Goal: Task Accomplishment & Management: Manage account settings

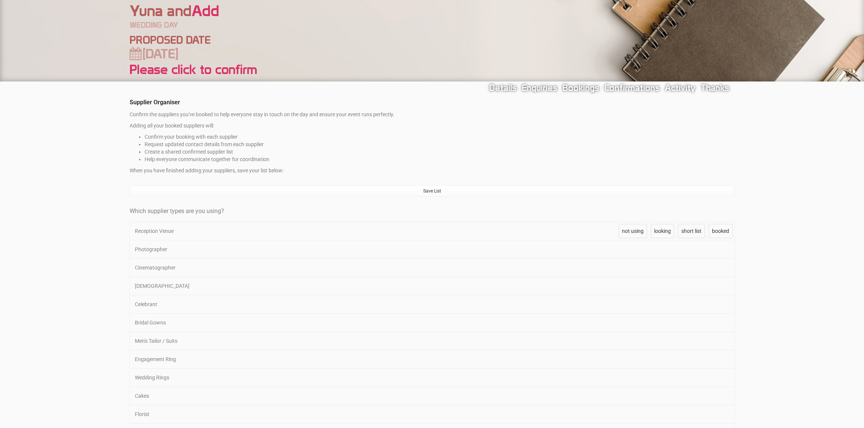
scroll to position [37, 0]
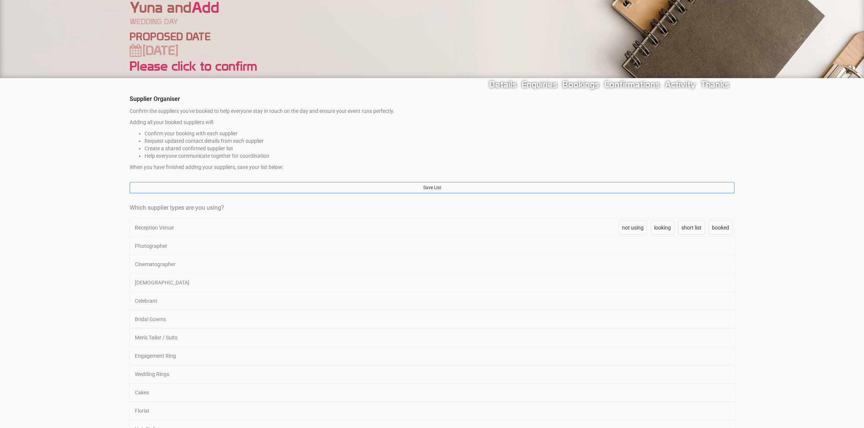
click at [250, 186] on link "Save List" at bounding box center [432, 187] width 605 height 11
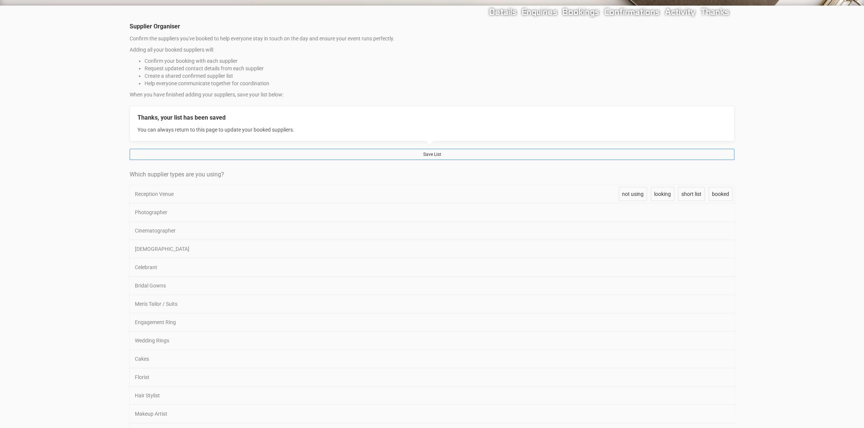
scroll to position [112, 0]
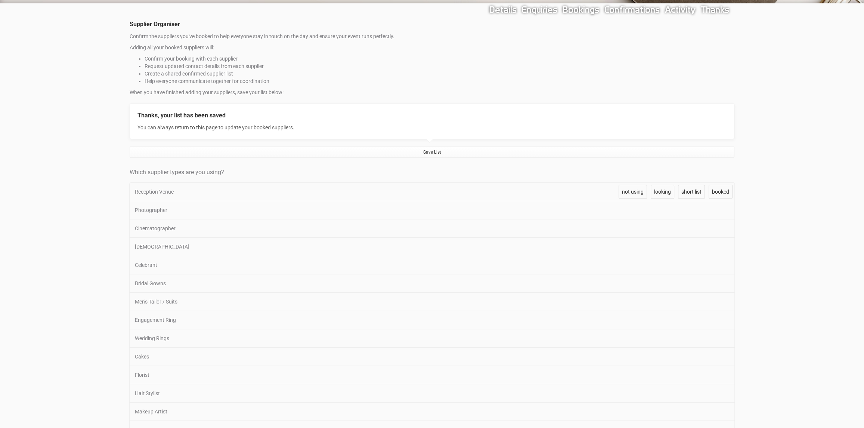
click at [250, 188] on div "Reception Venue" at bounding box center [372, 192] width 485 height 18
click at [172, 190] on div "Reception Venue" at bounding box center [372, 192] width 485 height 18
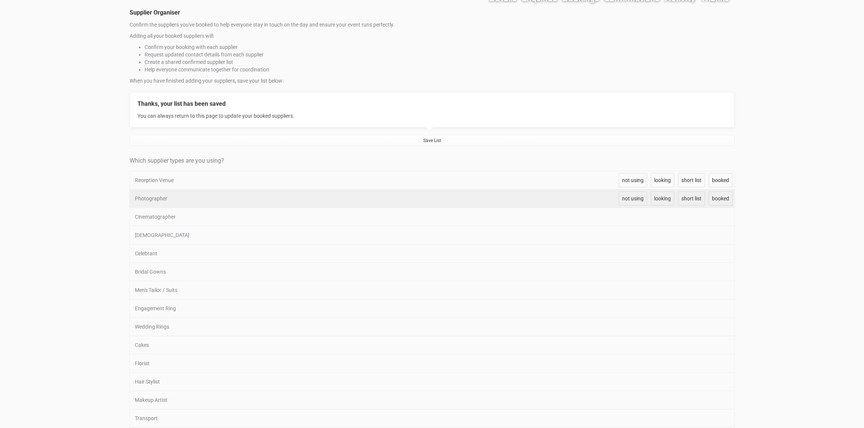
scroll to position [149, 0]
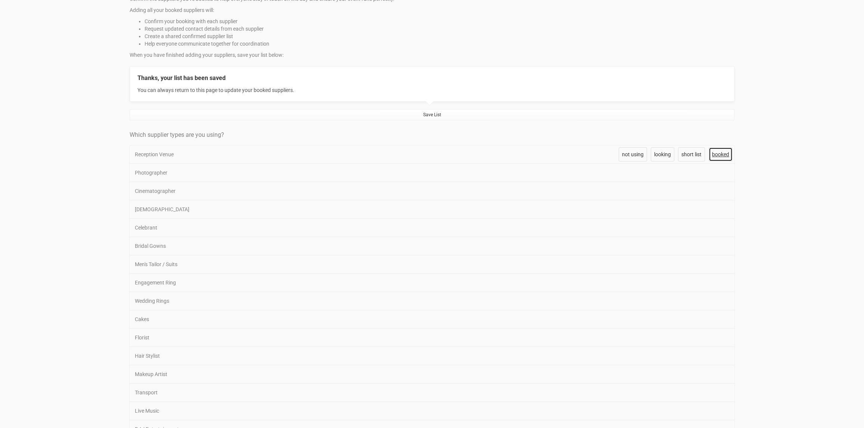
click at [721, 152] on span "booked" at bounding box center [720, 154] width 17 height 6
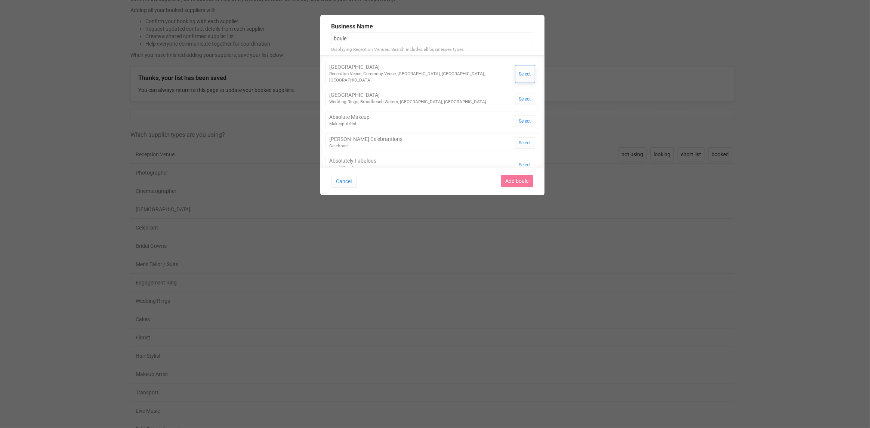
type input "boule"
click at [516, 70] on button "Select" at bounding box center [525, 74] width 20 height 18
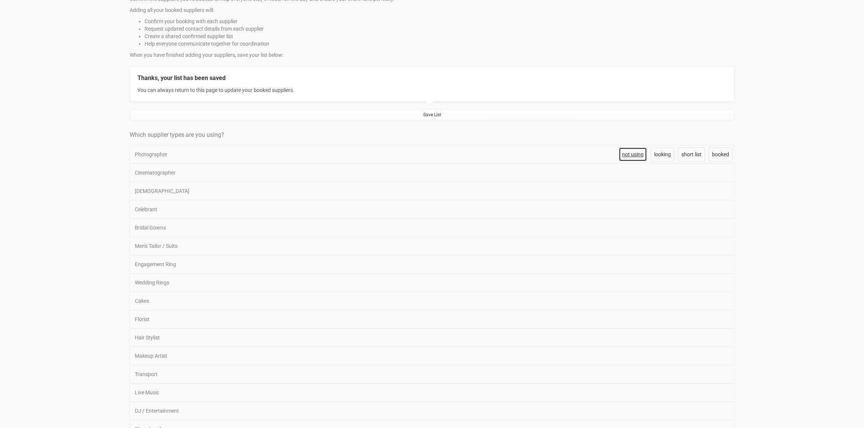
click at [640, 154] on span "not using" at bounding box center [633, 154] width 22 height 6
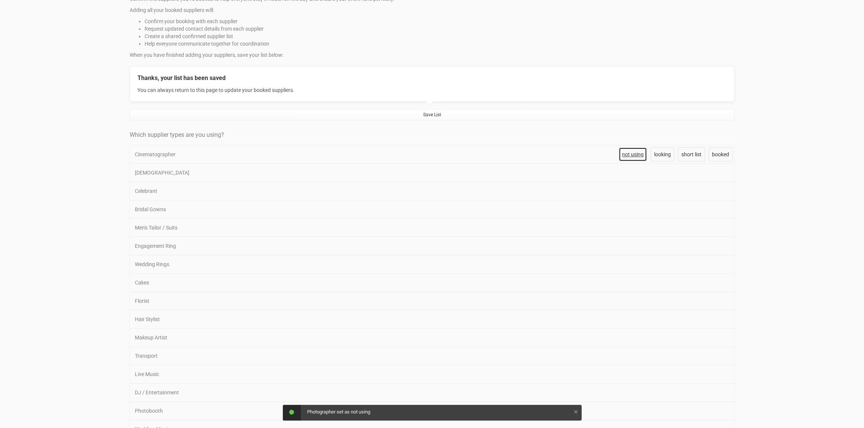
click at [640, 154] on span "not using" at bounding box center [633, 154] width 22 height 6
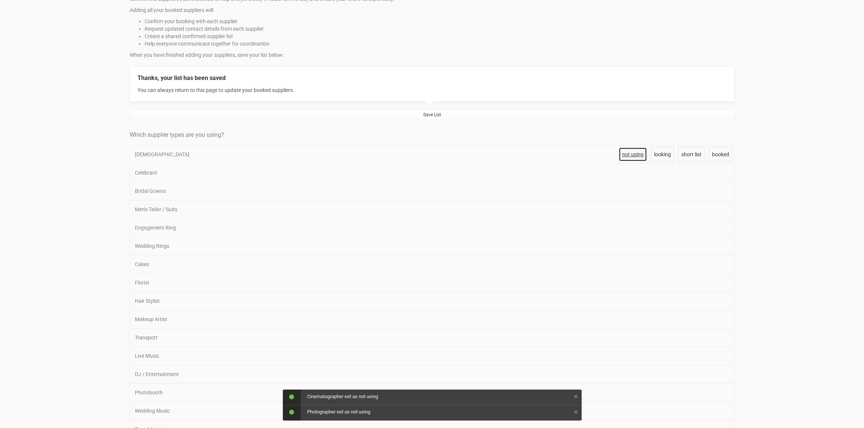
click at [640, 154] on span "not using" at bounding box center [633, 154] width 22 height 6
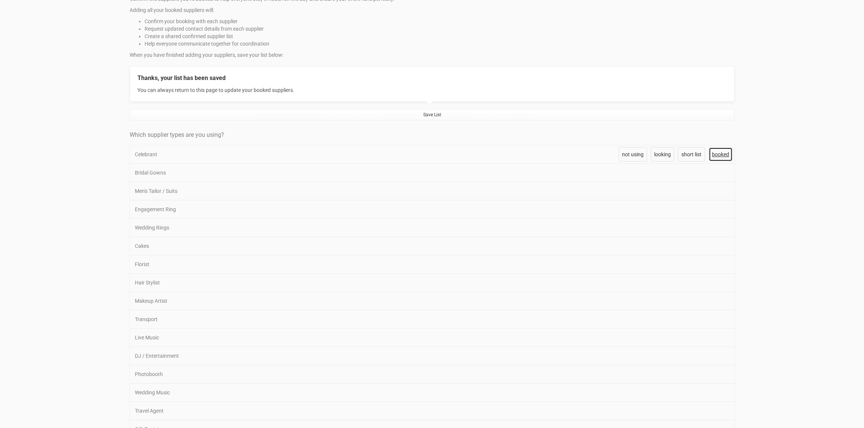
click at [726, 154] on span "booked" at bounding box center [720, 154] width 17 height 6
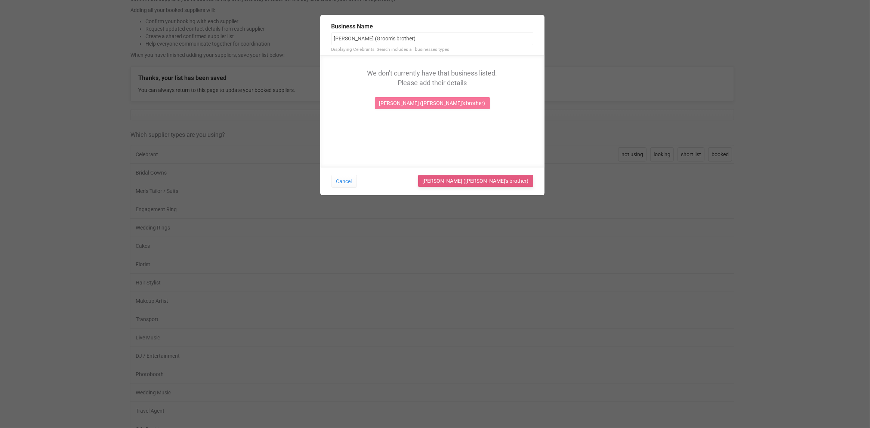
type input "[PERSON_NAME] (Groom's brother)"
click at [495, 181] on link "[PERSON_NAME] ([PERSON_NAME]'s brother)" at bounding box center [475, 181] width 115 height 12
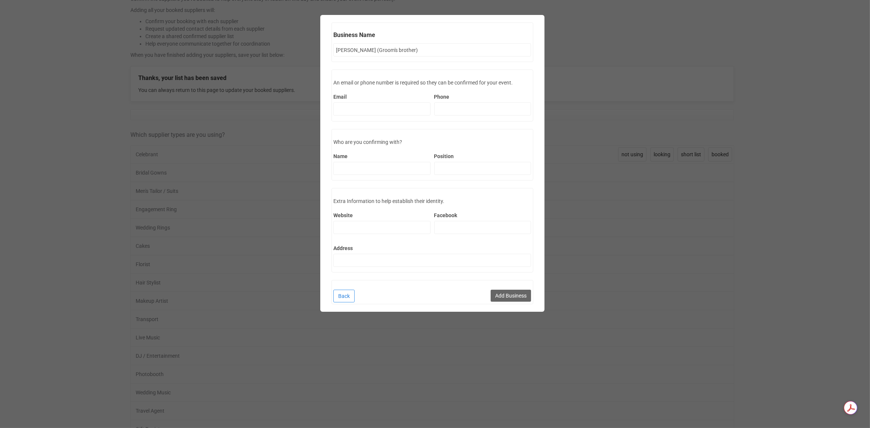
click at [343, 295] on link "Back" at bounding box center [343, 296] width 21 height 13
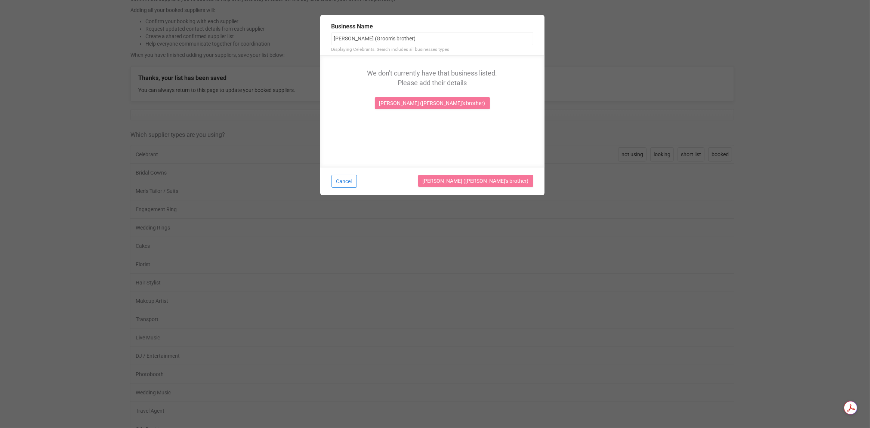
click at [348, 183] on button "Cancel" at bounding box center [343, 181] width 25 height 13
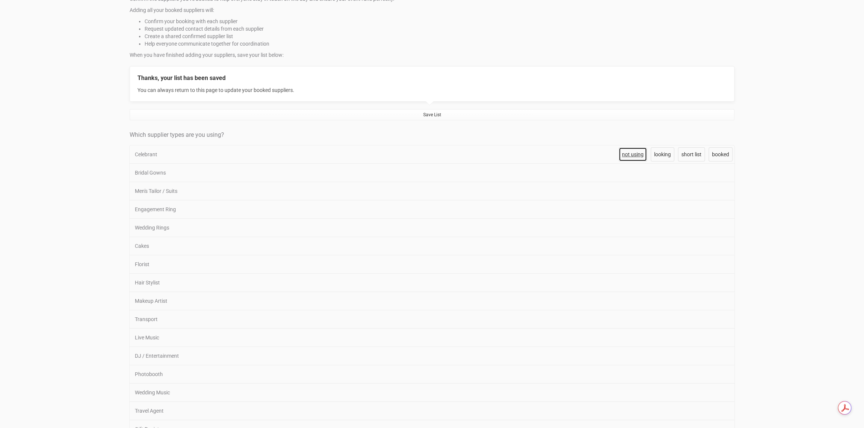
click at [628, 155] on span "not using" at bounding box center [633, 154] width 22 height 6
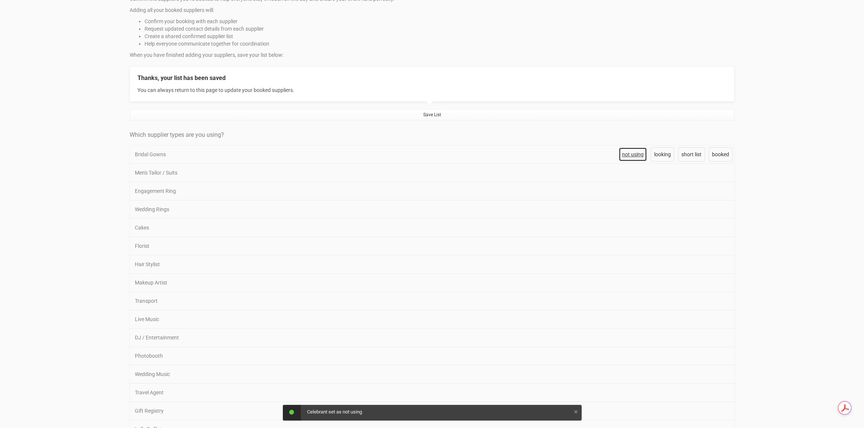
click at [633, 153] on span "not using" at bounding box center [633, 154] width 22 height 6
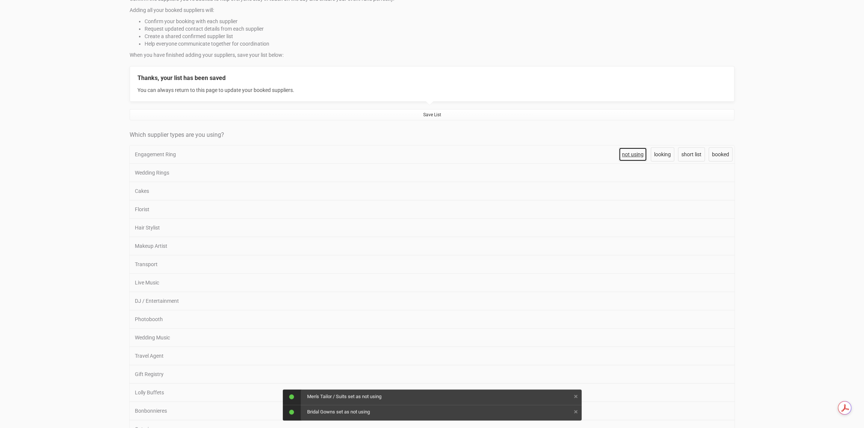
click at [633, 153] on span "not using" at bounding box center [633, 154] width 22 height 6
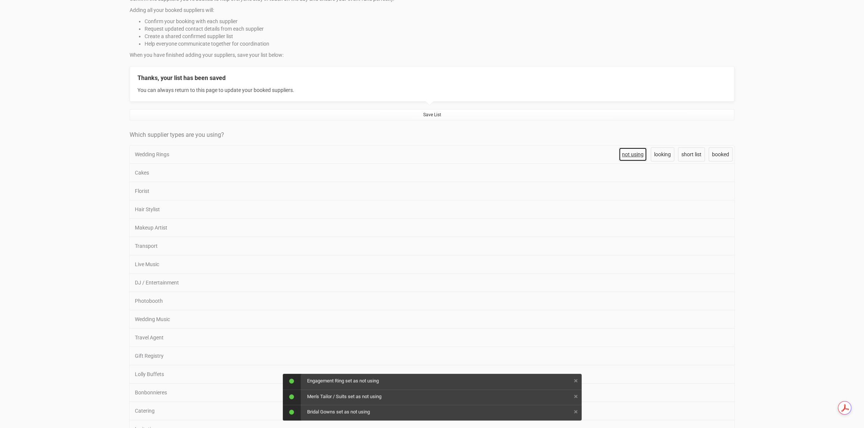
click at [633, 153] on span "not using" at bounding box center [633, 154] width 22 height 6
click at [717, 156] on span "booked" at bounding box center [720, 154] width 17 height 6
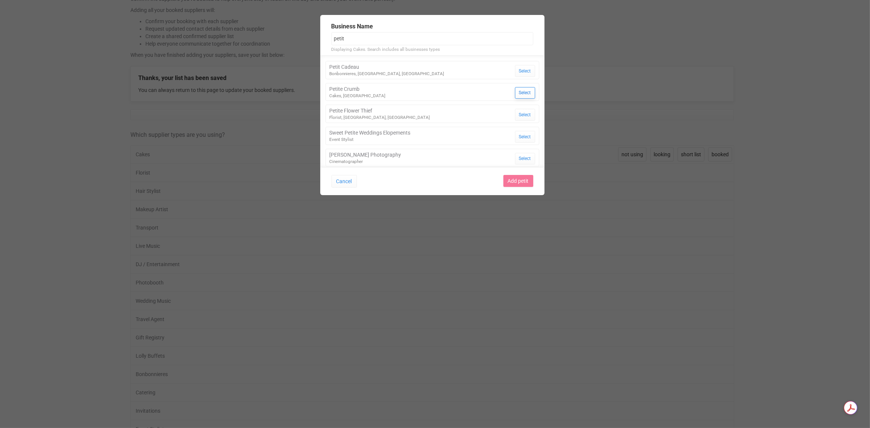
type input "petit"
click at [517, 93] on button "Select" at bounding box center [525, 93] width 20 height 12
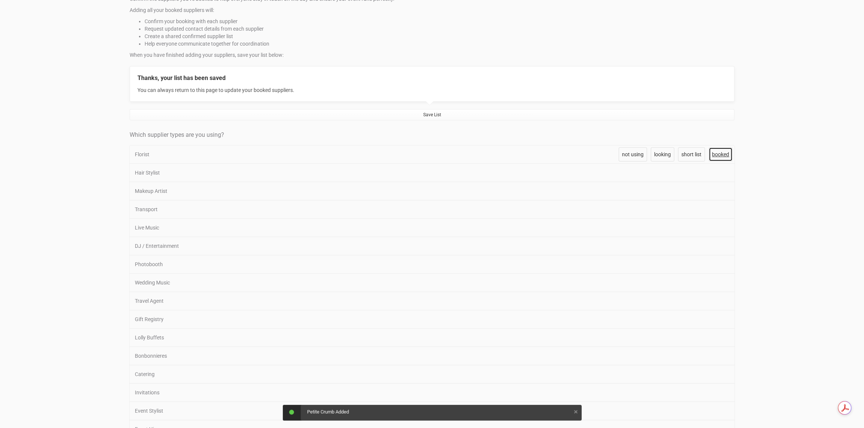
click at [718, 155] on span "booked" at bounding box center [720, 154] width 17 height 6
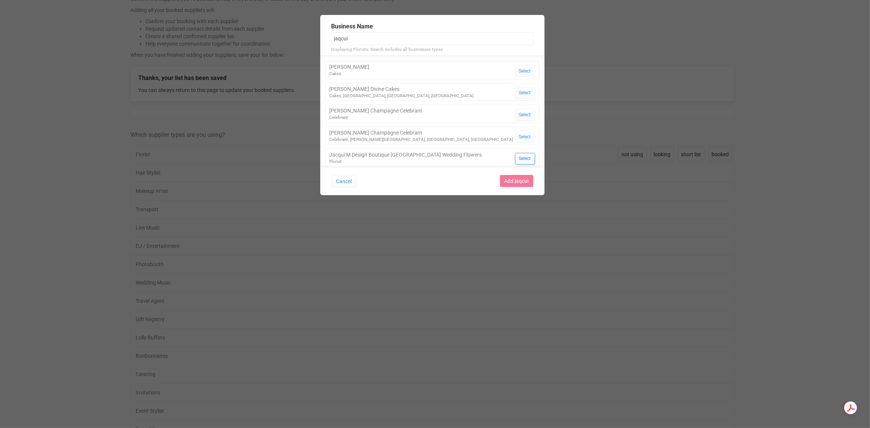
type input "jaqcui"
click at [521, 159] on button "Select" at bounding box center [525, 159] width 20 height 12
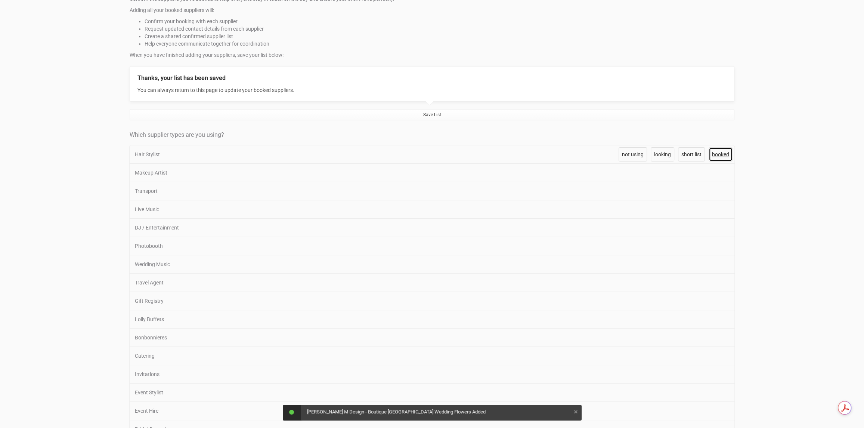
click at [721, 154] on span "booked" at bounding box center [720, 154] width 17 height 6
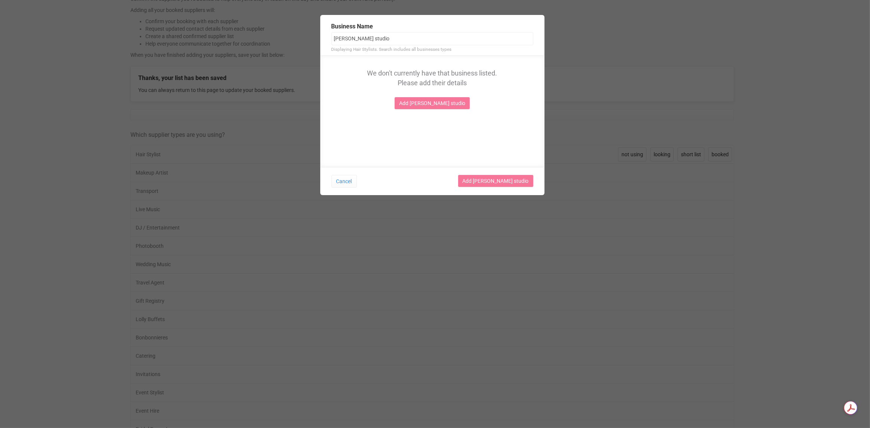
drag, startPoint x: 374, startPoint y: 37, endPoint x: 316, endPoint y: 42, distance: 58.1
click at [316, 42] on div "Business Name [PERSON_NAME] studio Displaying Hair Stylists. Search includes al…" at bounding box center [432, 101] width 864 height 180
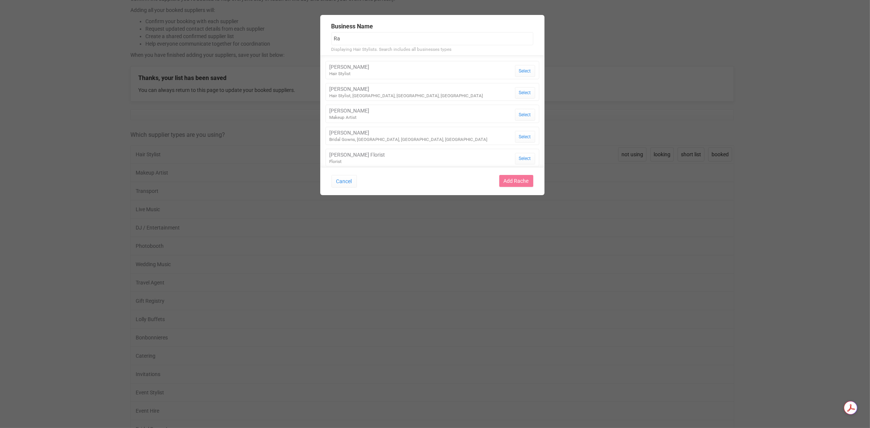
type input "R"
type input "[PERSON_NAME]"
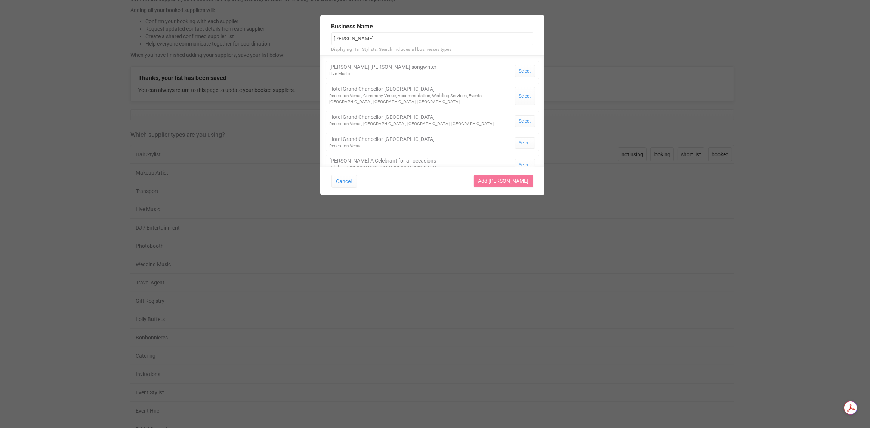
type input "[PERSON_NAME]"
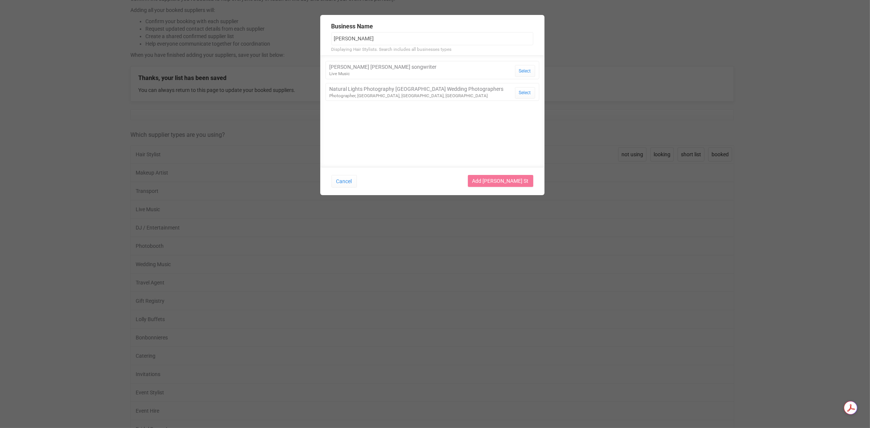
type input "[PERSON_NAME]"
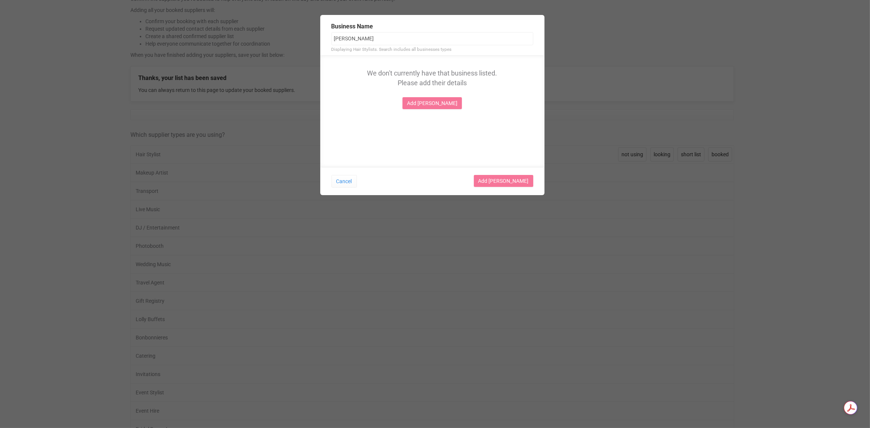
type input "[PERSON_NAME]"
type input "[PERSON_NAME] Studio"
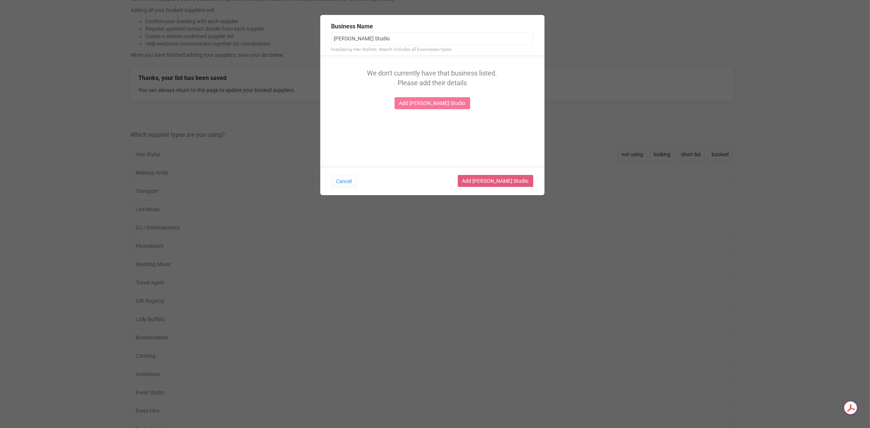
click at [513, 183] on link "Add [PERSON_NAME] Studio" at bounding box center [495, 181] width 75 height 12
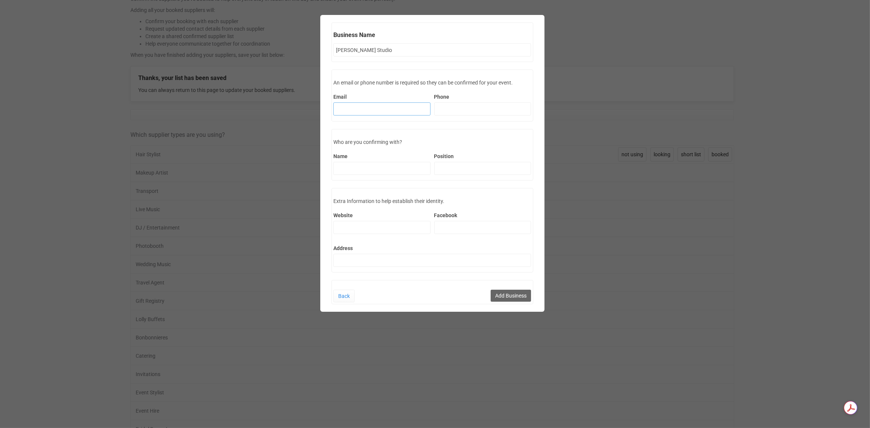
click at [415, 110] on input "Email" at bounding box center [381, 108] width 97 height 13
paste input "[PERSON_NAME][EMAIL_ADDRESS][DOMAIN_NAME]"
type input "[PERSON_NAME][EMAIL_ADDRESS][DOMAIN_NAME]"
click at [499, 295] on button "Add Business" at bounding box center [511, 296] width 40 height 12
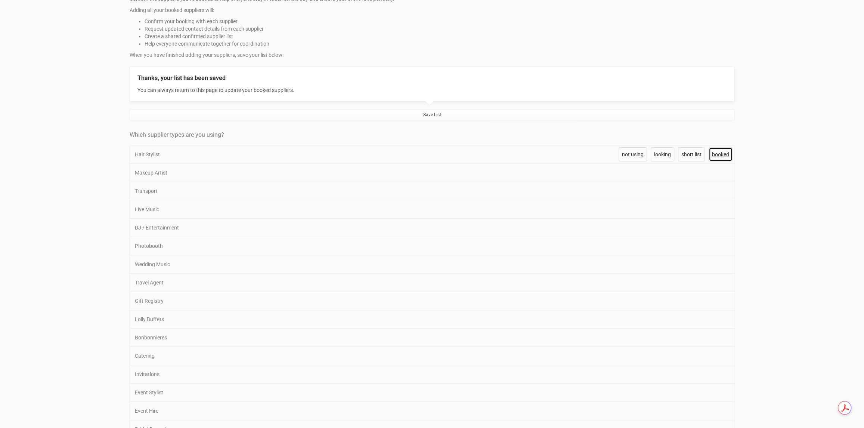
click at [717, 156] on span "booked" at bounding box center [720, 154] width 17 height 6
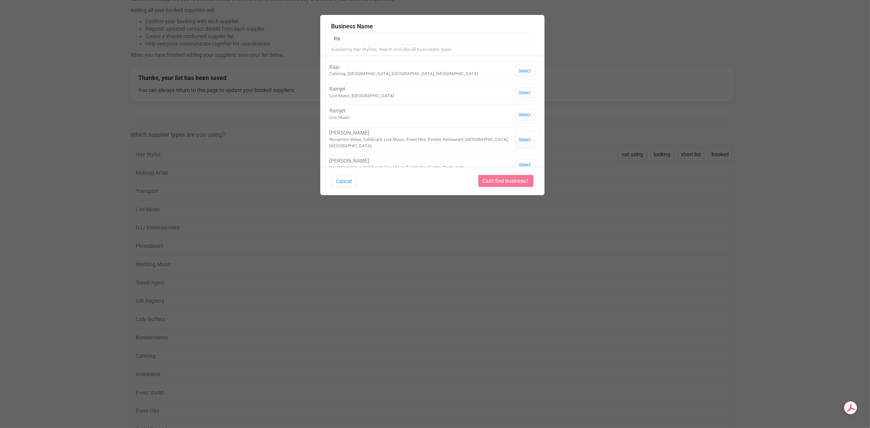
type input "[PERSON_NAME] Studio"
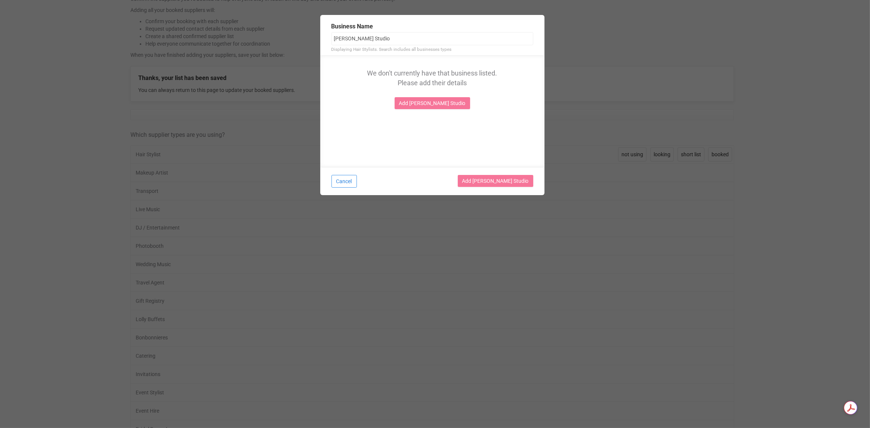
click at [353, 183] on button "Cancel" at bounding box center [343, 181] width 25 height 13
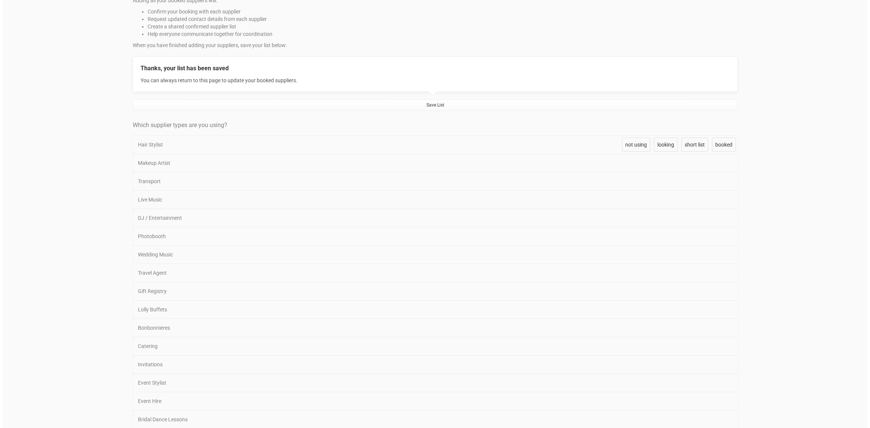
scroll to position [161, 0]
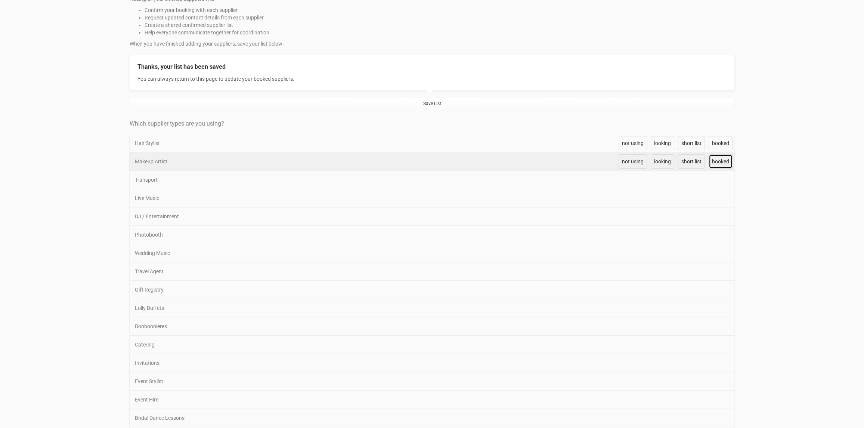
click at [721, 161] on span "booked" at bounding box center [720, 161] width 17 height 6
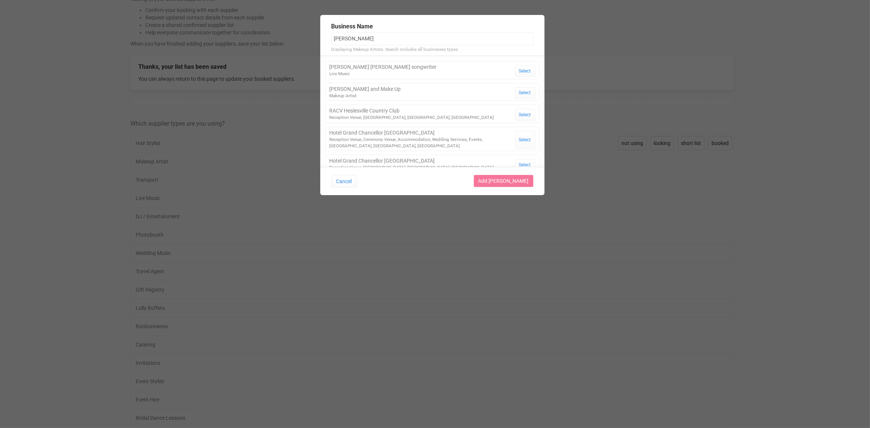
type input "[PERSON_NAME] Studio"
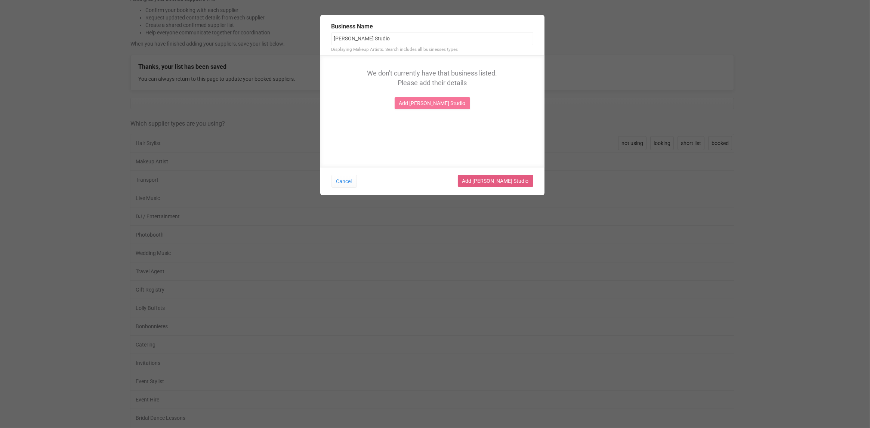
click at [503, 180] on link "Add [PERSON_NAME] Studio" at bounding box center [495, 181] width 75 height 12
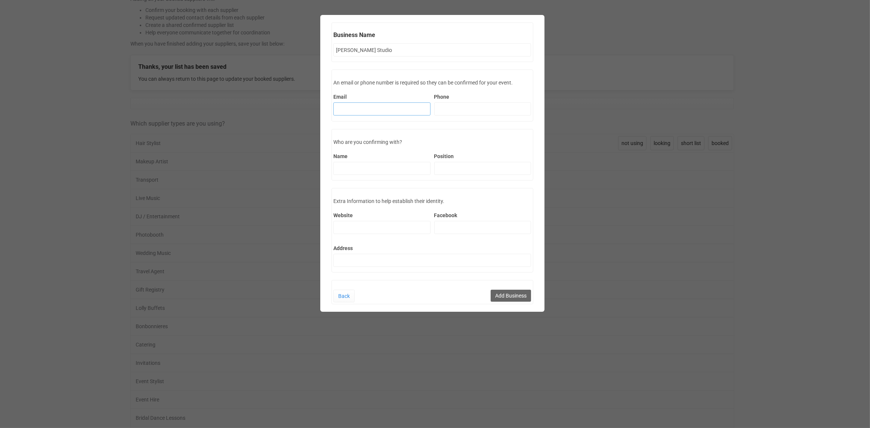
click at [350, 104] on input "Email" at bounding box center [381, 108] width 97 height 13
paste input "[PERSON_NAME][EMAIL_ADDRESS][DOMAIN_NAME]"
type input "[PERSON_NAME][EMAIL_ADDRESS][DOMAIN_NAME]"
click at [513, 293] on button "Add Business" at bounding box center [511, 296] width 40 height 12
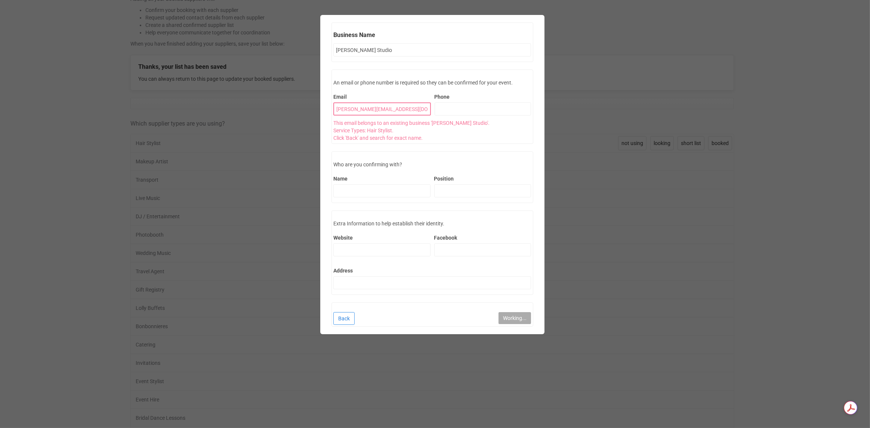
click at [348, 315] on link "Back" at bounding box center [343, 318] width 21 height 13
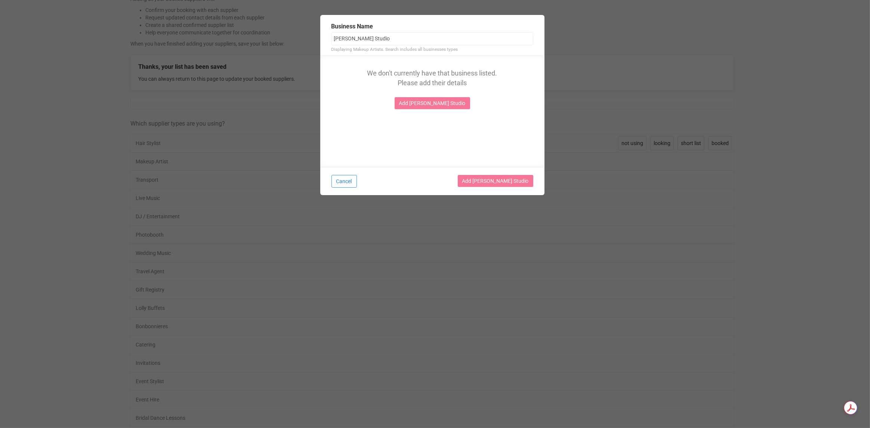
click at [351, 180] on button "Cancel" at bounding box center [343, 181] width 25 height 13
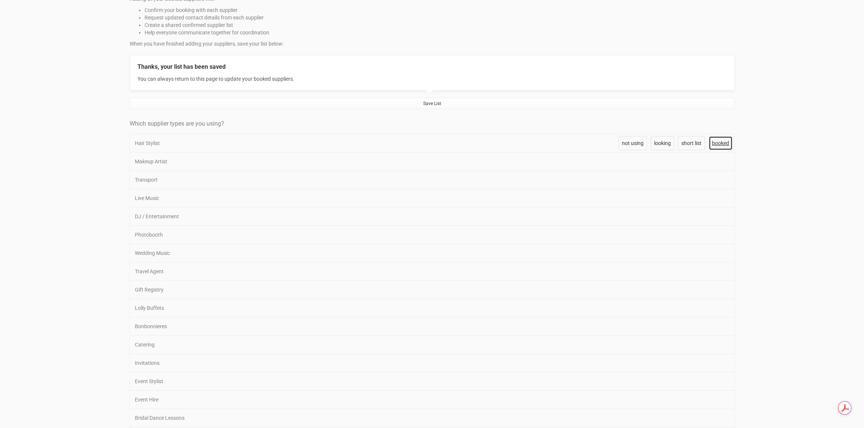
click at [724, 141] on span "booked" at bounding box center [720, 143] width 17 height 6
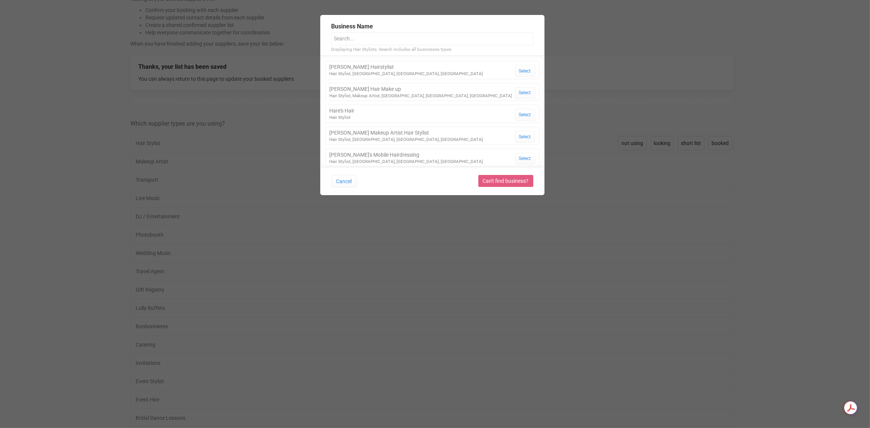
click at [506, 177] on link "Can't find business?" at bounding box center [505, 181] width 55 height 12
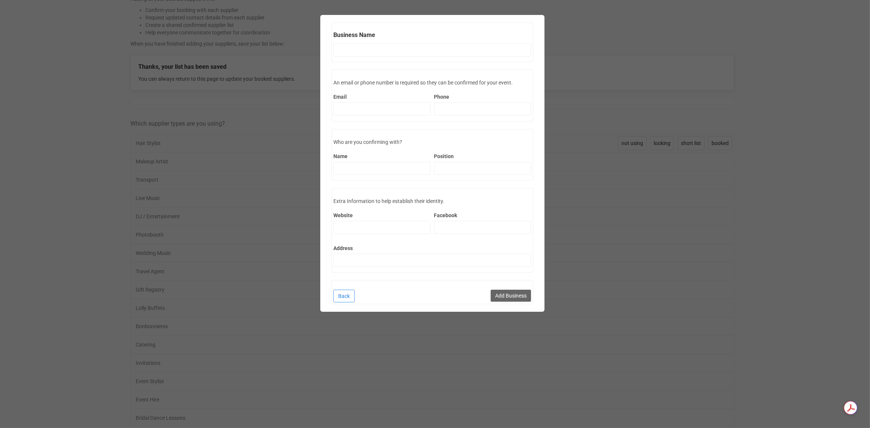
click at [349, 294] on link "Back" at bounding box center [343, 296] width 21 height 13
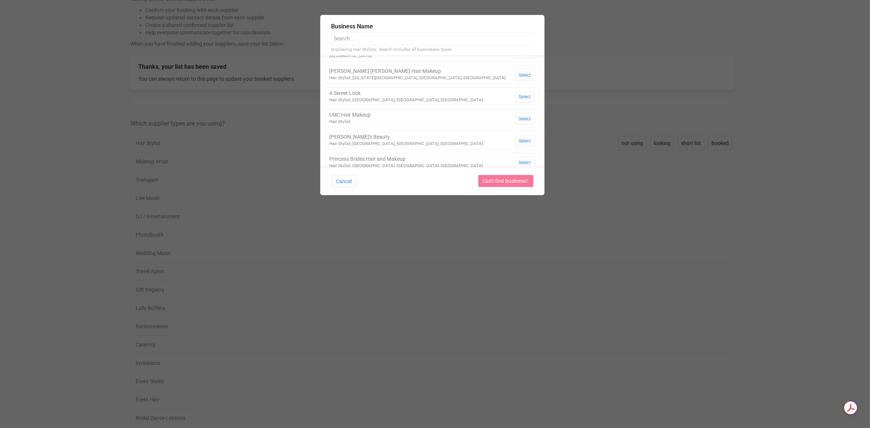
scroll to position [523, 0]
click at [381, 40] on input "text" at bounding box center [432, 38] width 202 height 13
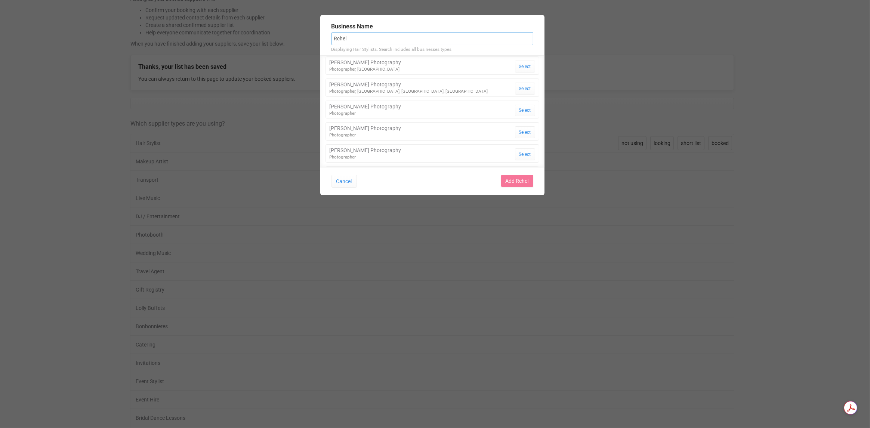
click at [337, 41] on input "Rchel" at bounding box center [432, 38] width 202 height 13
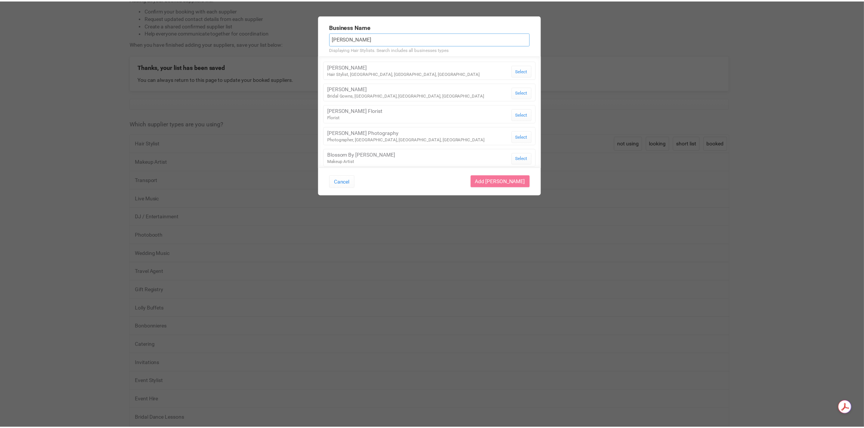
scroll to position [0, 0]
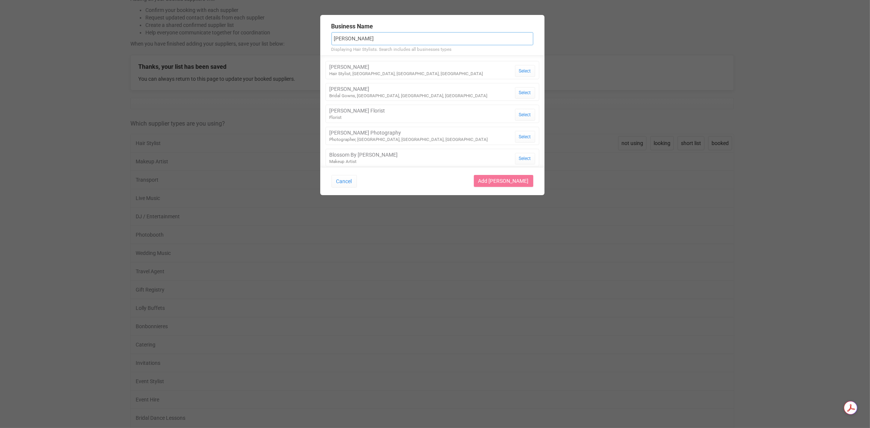
click at [370, 35] on input "[PERSON_NAME]" at bounding box center [432, 38] width 202 height 13
type input "[PERSON_NAME] Studio"
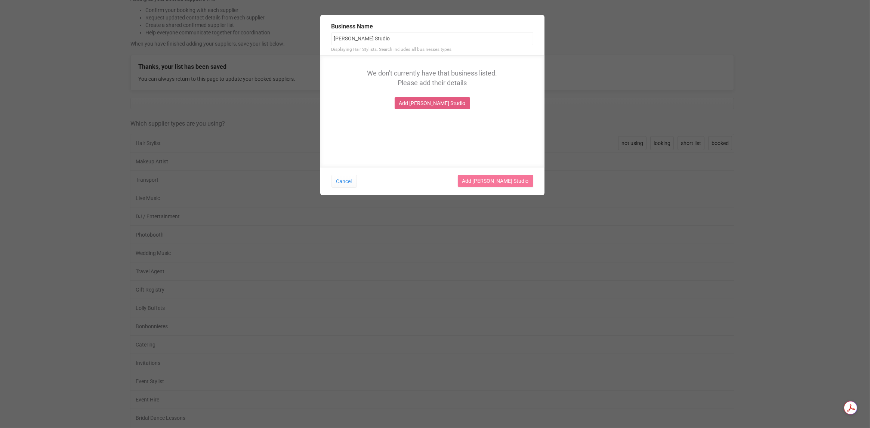
click at [433, 103] on link "Add [PERSON_NAME] Studio" at bounding box center [432, 103] width 75 height 12
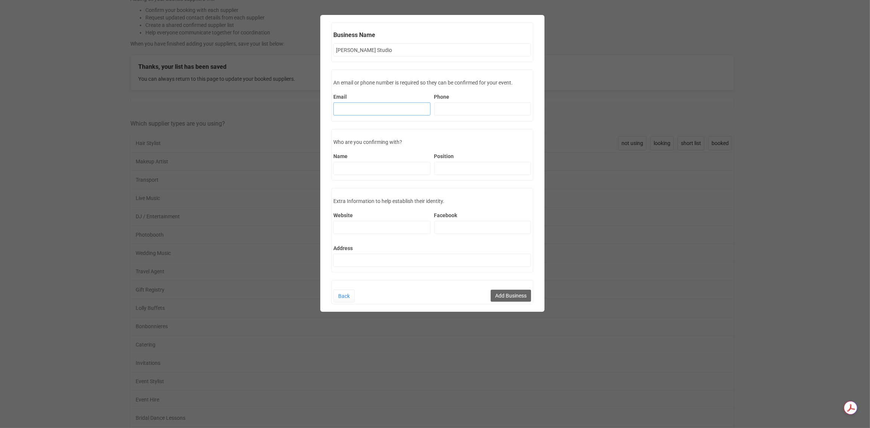
click at [414, 106] on input "Email" at bounding box center [381, 108] width 97 height 13
paste input "[PERSON_NAME][EMAIL_ADDRESS][DOMAIN_NAME]"
type input "[PERSON_NAME][EMAIL_ADDRESS][DOMAIN_NAME]"
click at [506, 291] on button "Add Business" at bounding box center [511, 296] width 40 height 12
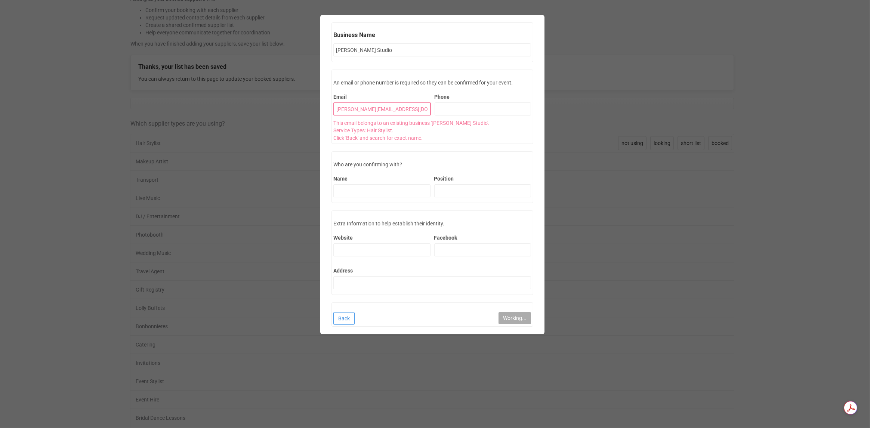
click at [347, 319] on link "Back" at bounding box center [343, 318] width 21 height 13
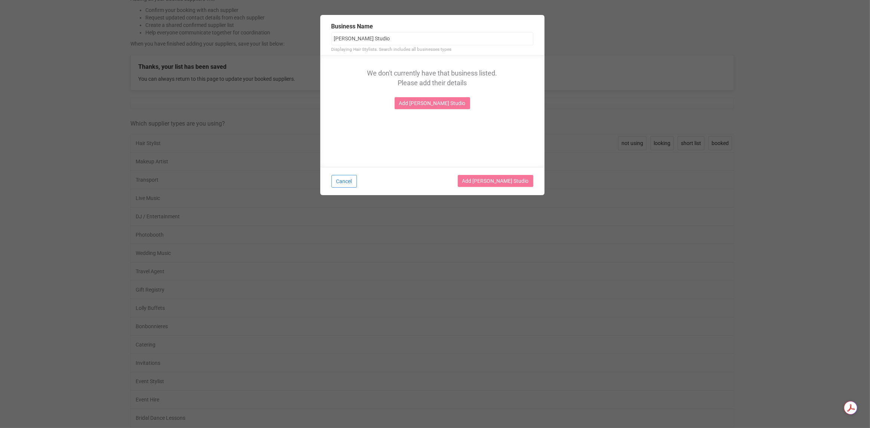
click at [349, 179] on button "Cancel" at bounding box center [343, 181] width 25 height 13
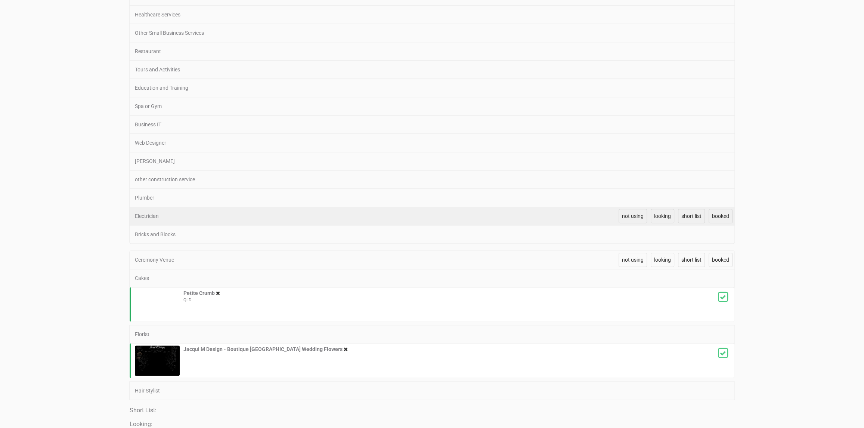
scroll to position [945, 0]
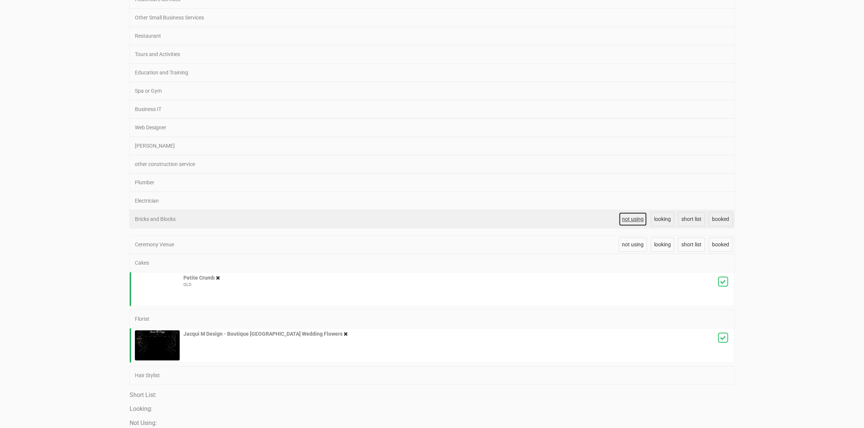
click at [638, 216] on span "not using" at bounding box center [633, 219] width 22 height 6
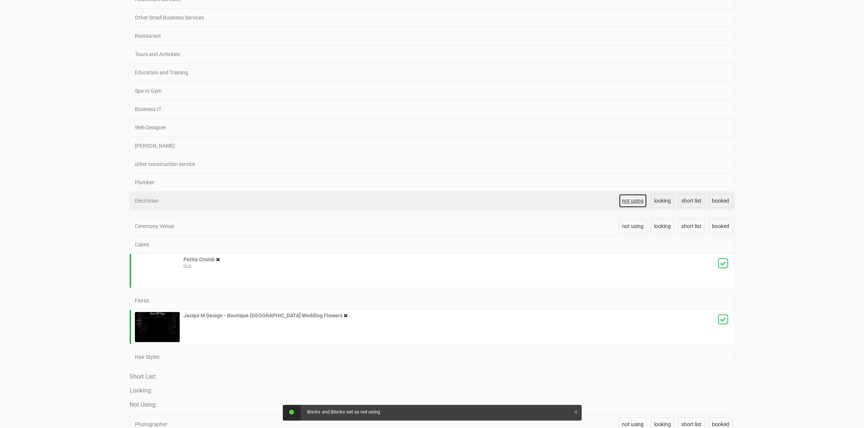
click at [636, 198] on span "not using" at bounding box center [633, 201] width 22 height 6
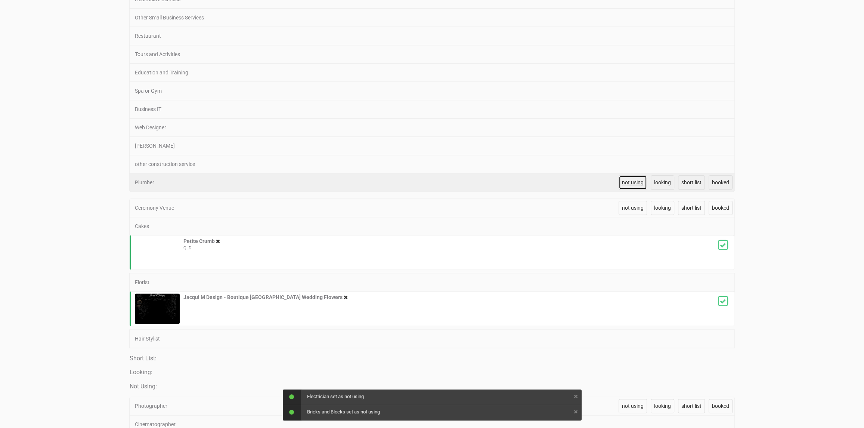
click at [634, 179] on span "not using" at bounding box center [633, 182] width 22 height 6
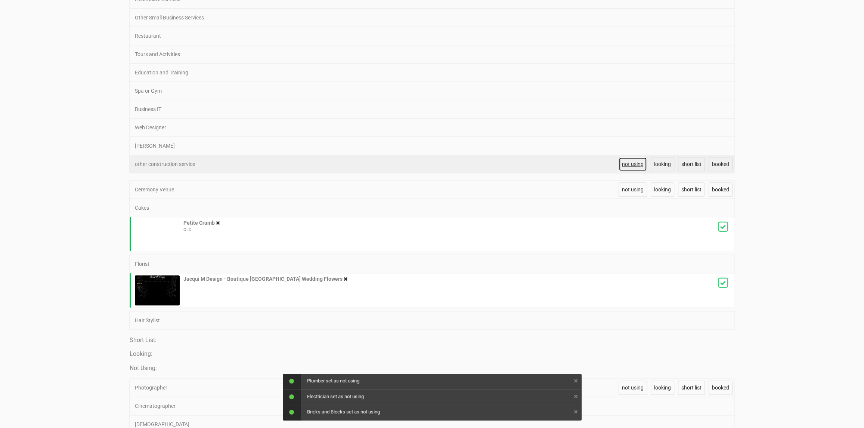
click at [625, 161] on span "not using" at bounding box center [633, 164] width 22 height 6
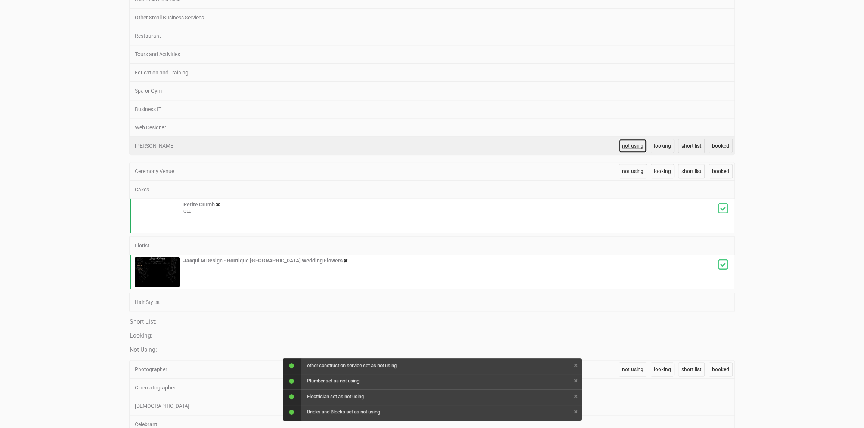
click at [625, 143] on span "not using" at bounding box center [633, 146] width 22 height 6
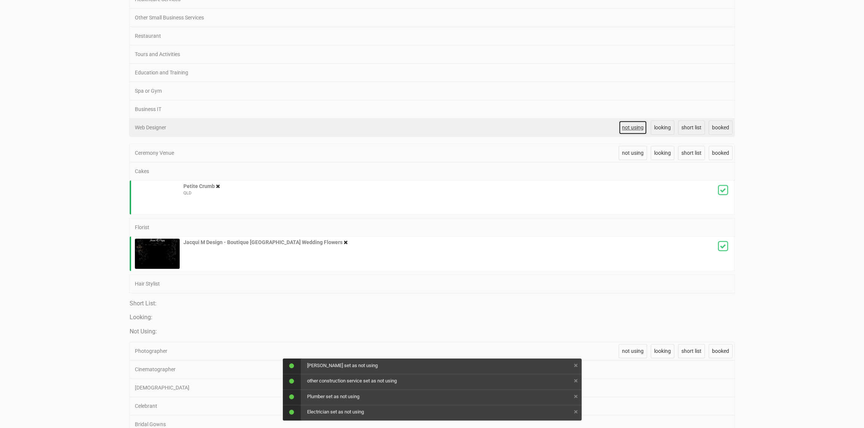
click at [629, 124] on span "not using" at bounding box center [633, 127] width 22 height 6
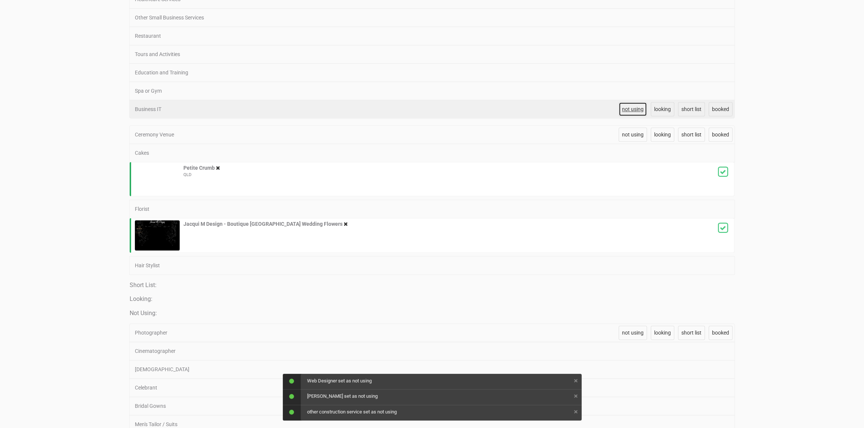
click at [627, 102] on link "not using" at bounding box center [633, 109] width 28 height 14
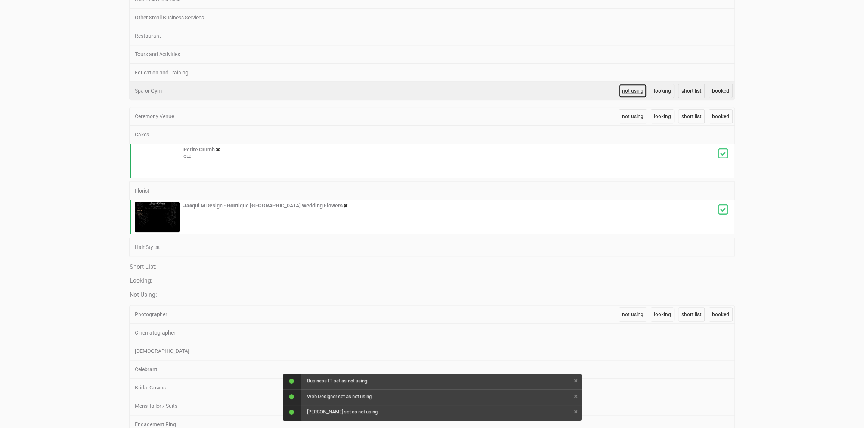
click at [629, 88] on span "not using" at bounding box center [633, 91] width 22 height 6
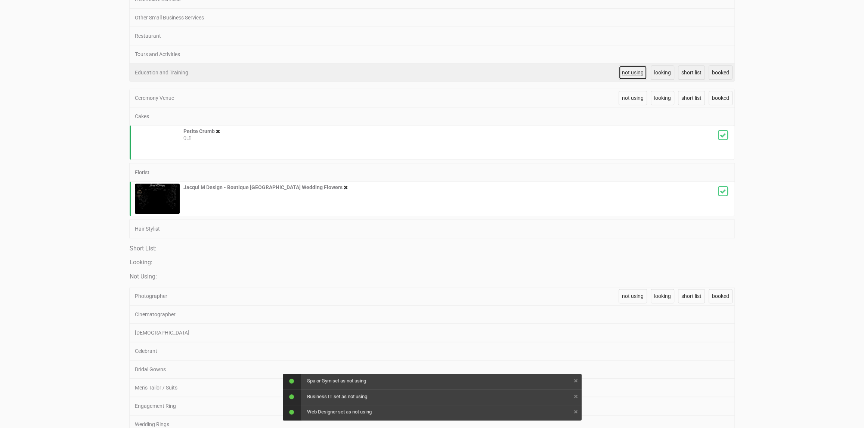
click at [628, 72] on span "not using" at bounding box center [633, 72] width 22 height 6
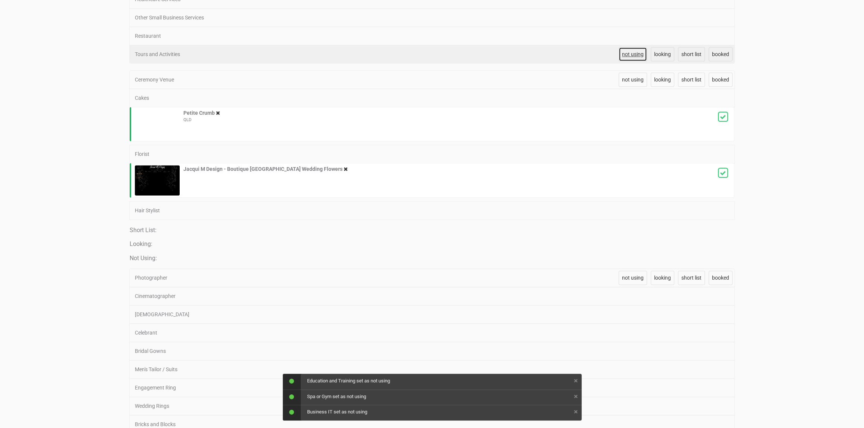
click at [629, 51] on span "not using" at bounding box center [633, 54] width 22 height 6
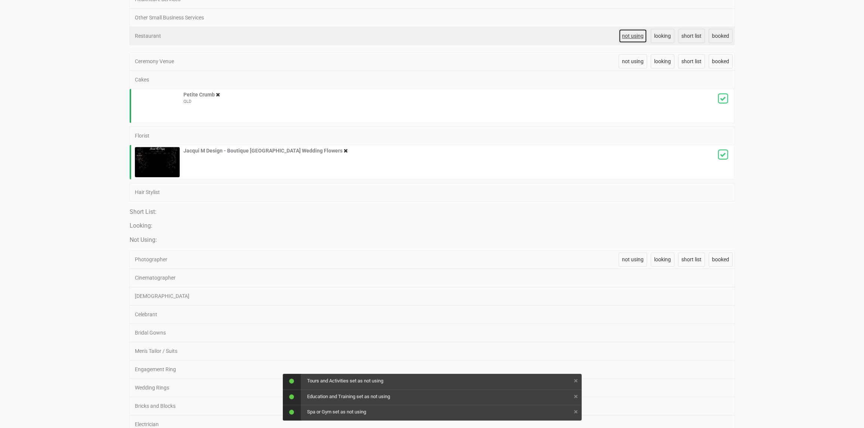
click at [631, 33] on span "not using" at bounding box center [633, 36] width 22 height 6
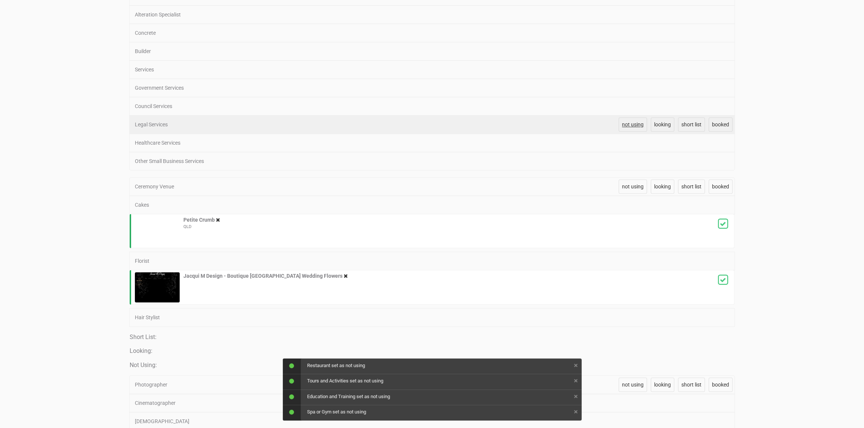
scroll to position [796, 0]
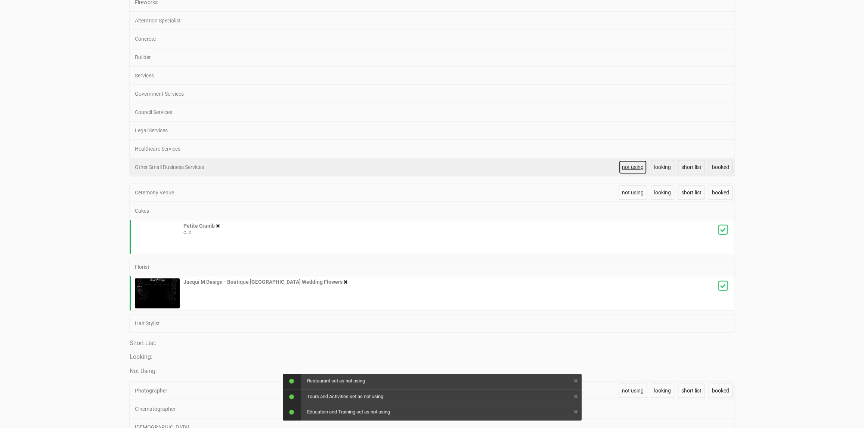
click at [637, 164] on span "not using" at bounding box center [633, 167] width 22 height 6
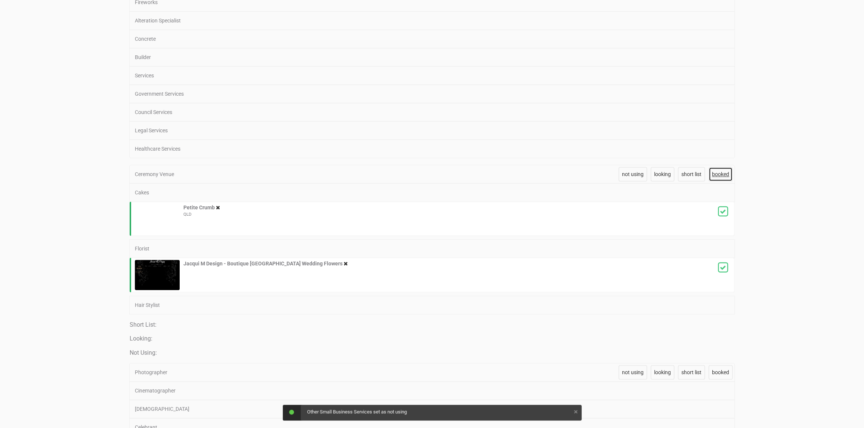
click at [724, 173] on span "booked" at bounding box center [720, 174] width 17 height 6
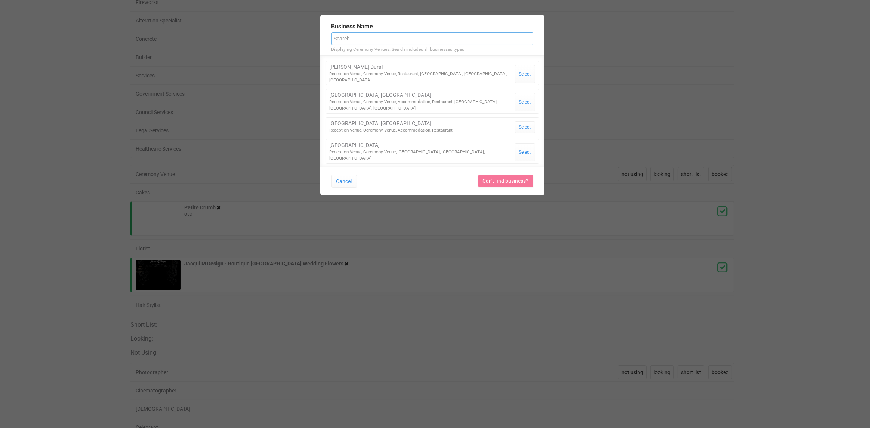
click at [392, 41] on input "text" at bounding box center [432, 38] width 202 height 13
type input "boule"
click at [515, 71] on button "Select" at bounding box center [525, 74] width 20 height 18
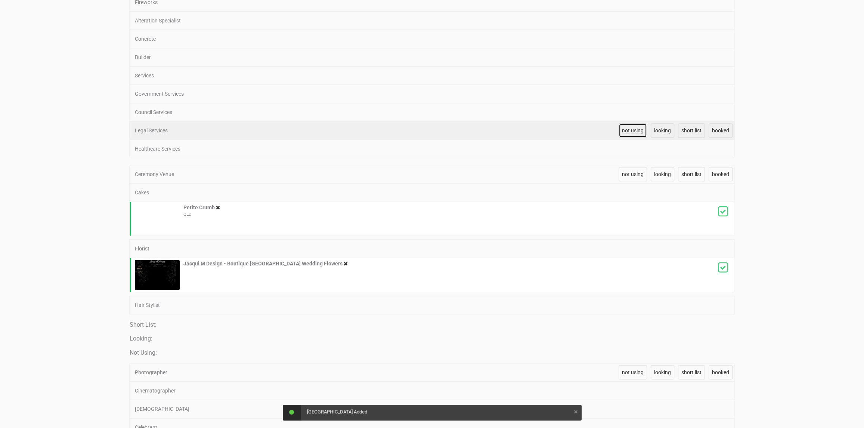
click at [628, 127] on span "not using" at bounding box center [633, 130] width 22 height 6
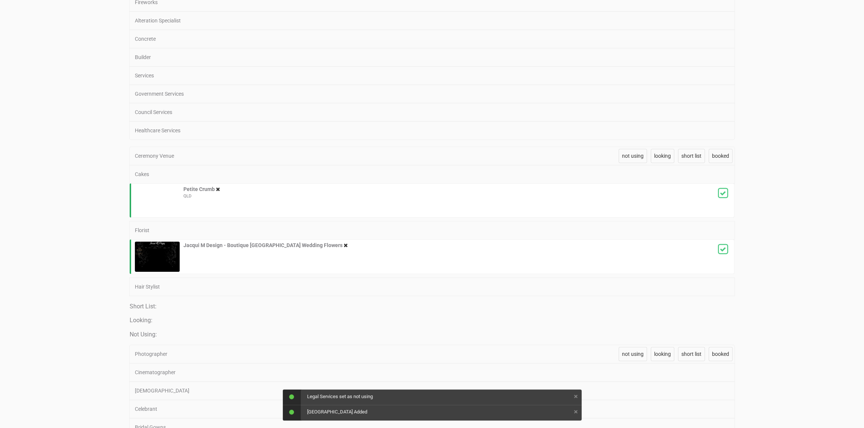
click at [628, 127] on span "not using" at bounding box center [633, 130] width 22 height 6
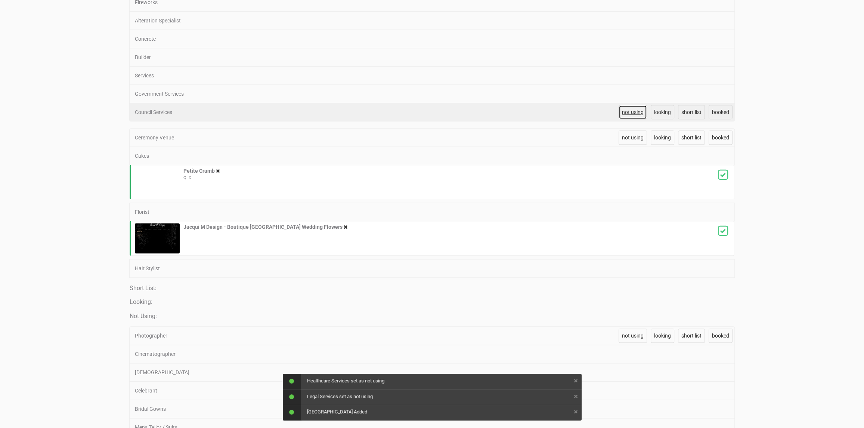
click at [622, 109] on span "not using" at bounding box center [633, 112] width 22 height 6
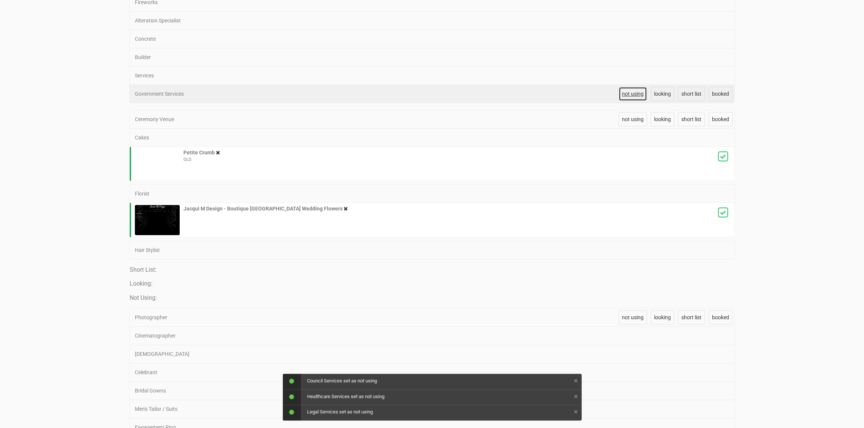
click at [623, 93] on span "not using" at bounding box center [633, 94] width 22 height 6
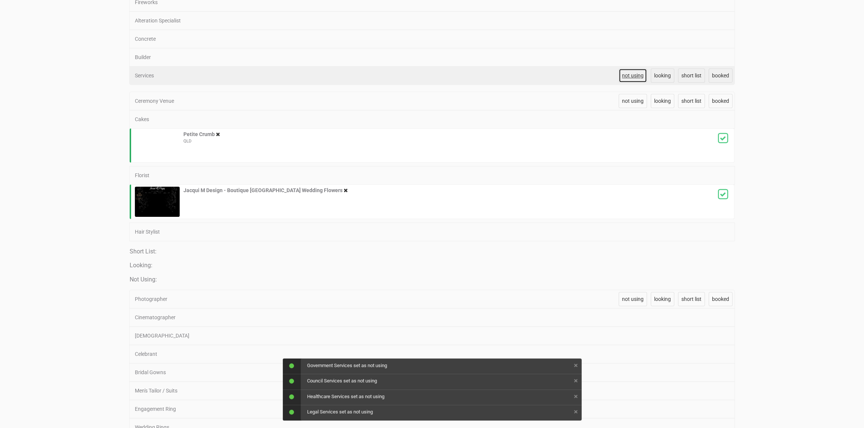
click at [623, 72] on span "not using" at bounding box center [633, 75] width 22 height 6
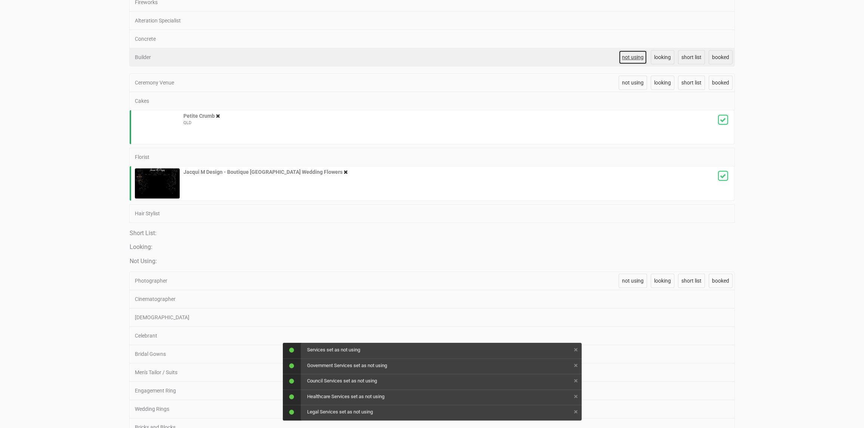
click at [621, 50] on link "not using" at bounding box center [633, 57] width 28 height 14
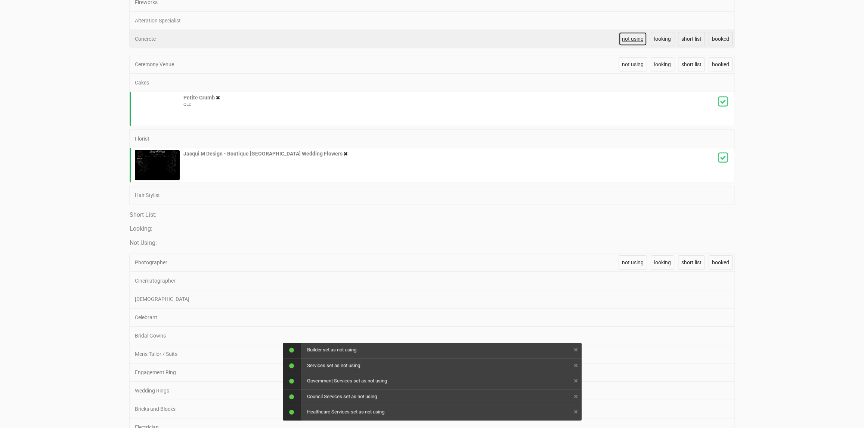
click at [624, 36] on span "not using" at bounding box center [633, 39] width 22 height 6
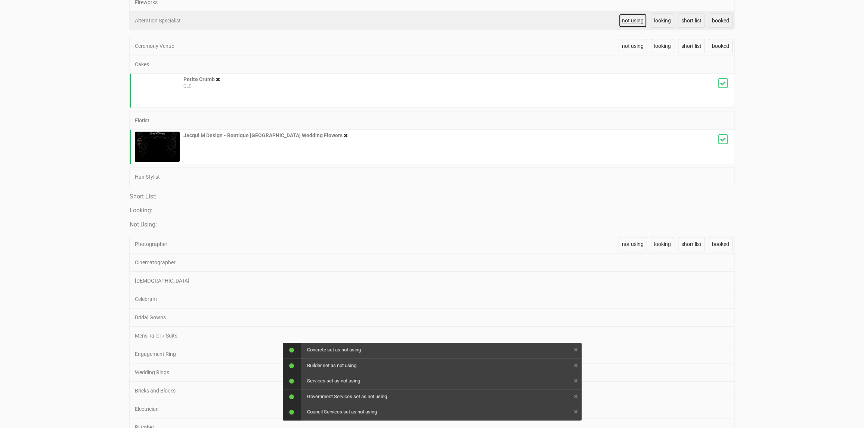
click at [627, 18] on span "not using" at bounding box center [633, 21] width 22 height 6
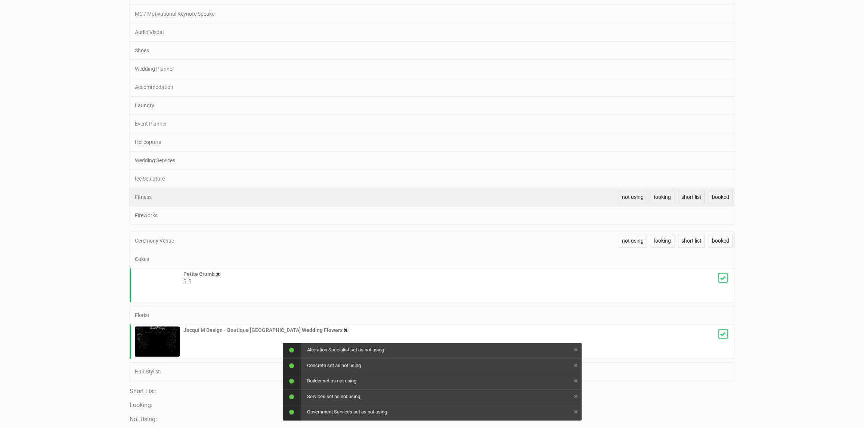
scroll to position [572, 0]
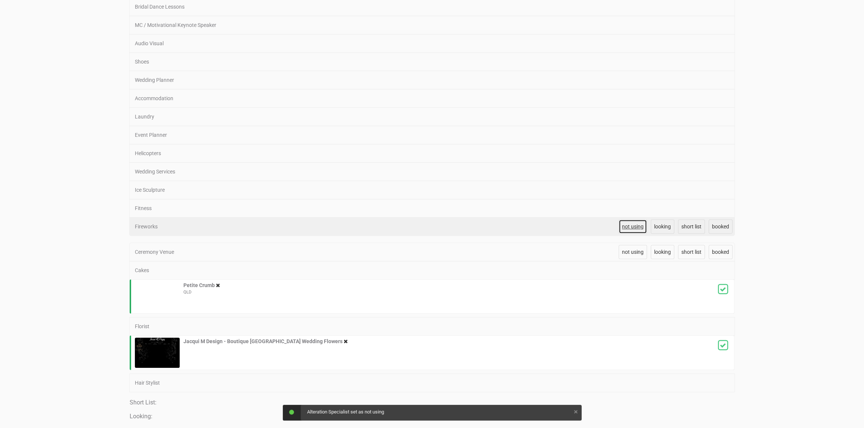
click at [634, 224] on span "not using" at bounding box center [633, 226] width 22 height 6
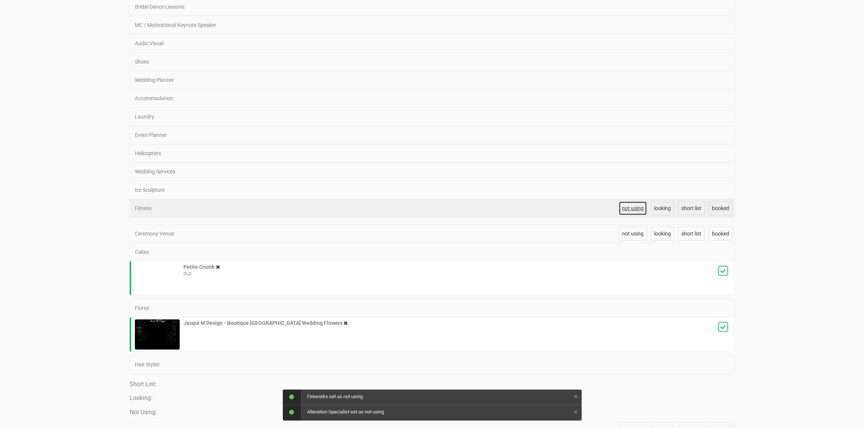
click at [634, 208] on span "not using" at bounding box center [633, 208] width 22 height 6
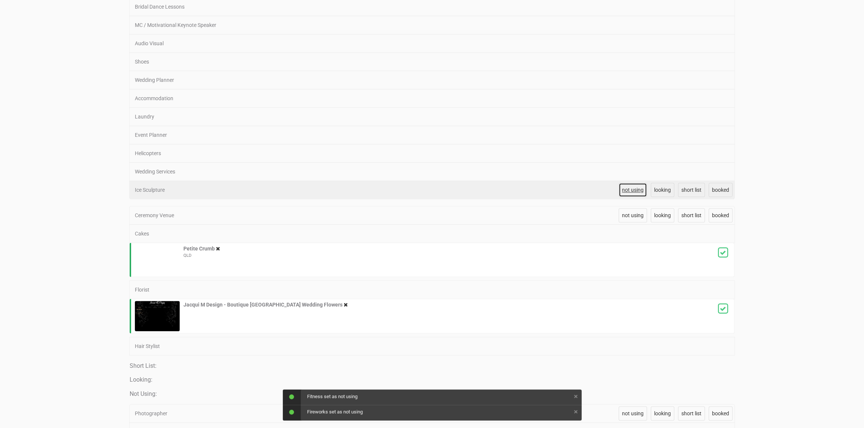
click at [631, 190] on span "not using" at bounding box center [633, 190] width 22 height 6
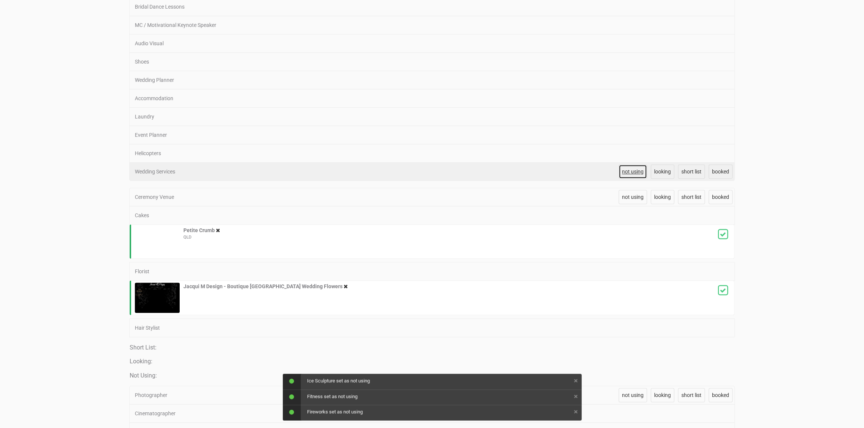
click at [631, 173] on link "not using" at bounding box center [633, 171] width 28 height 14
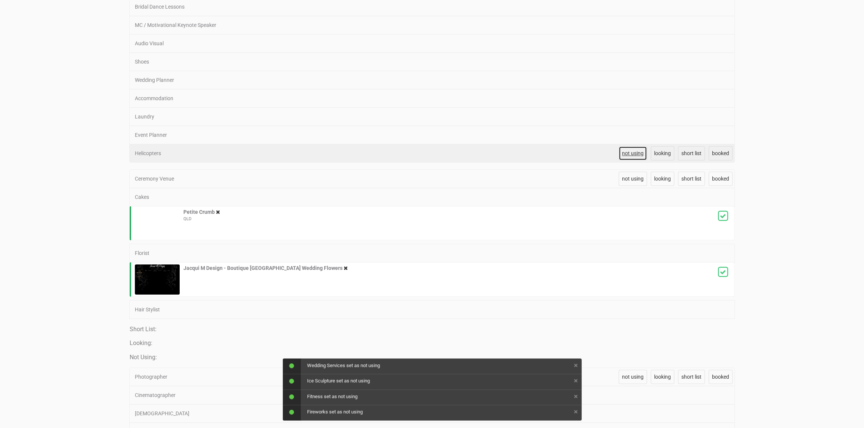
click at [630, 154] on span "not using" at bounding box center [633, 153] width 22 height 6
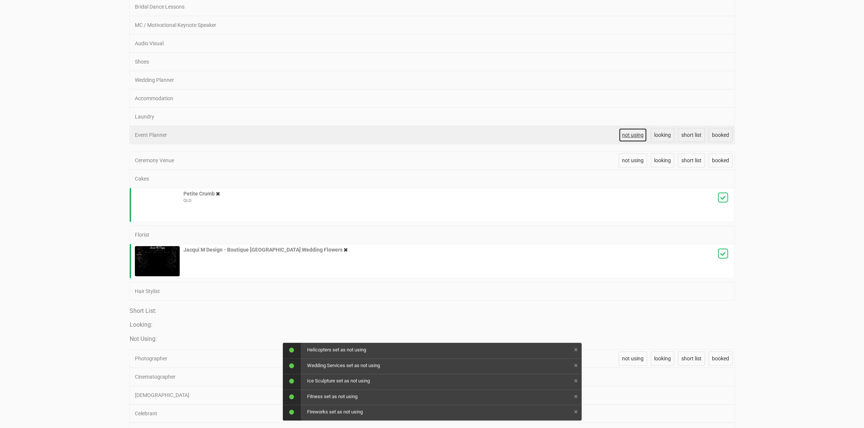
click at [631, 134] on span "not using" at bounding box center [633, 135] width 22 height 6
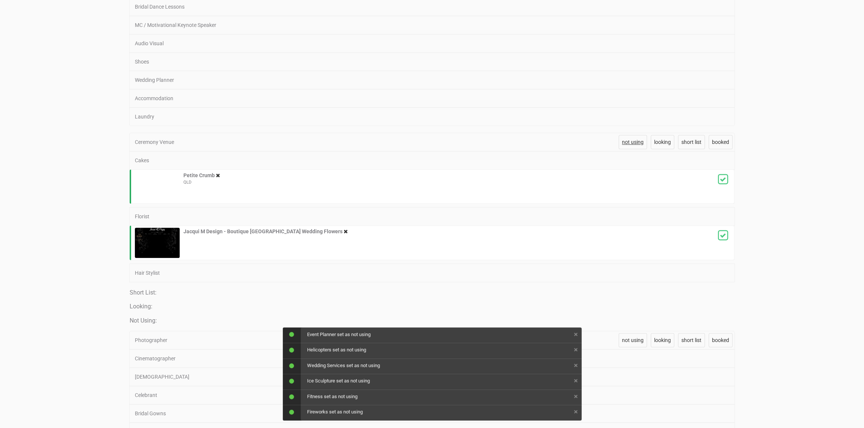
click at [628, 118] on link "not using" at bounding box center [633, 116] width 28 height 14
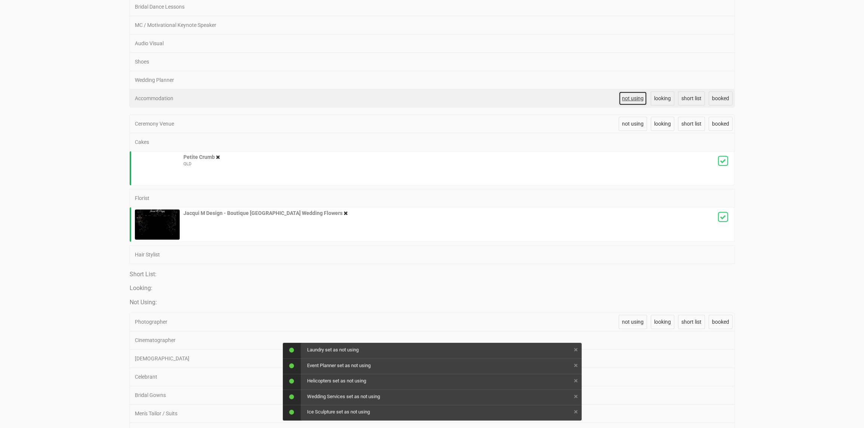
click at [624, 102] on link "not using" at bounding box center [633, 98] width 28 height 14
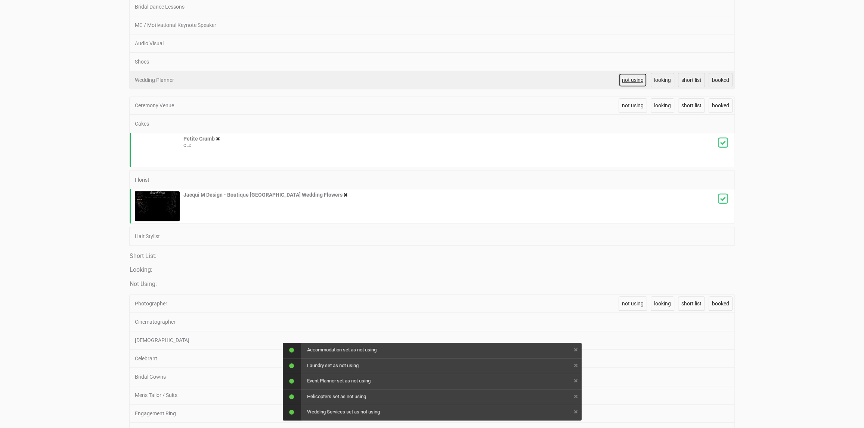
click at [626, 78] on span "not using" at bounding box center [633, 80] width 22 height 6
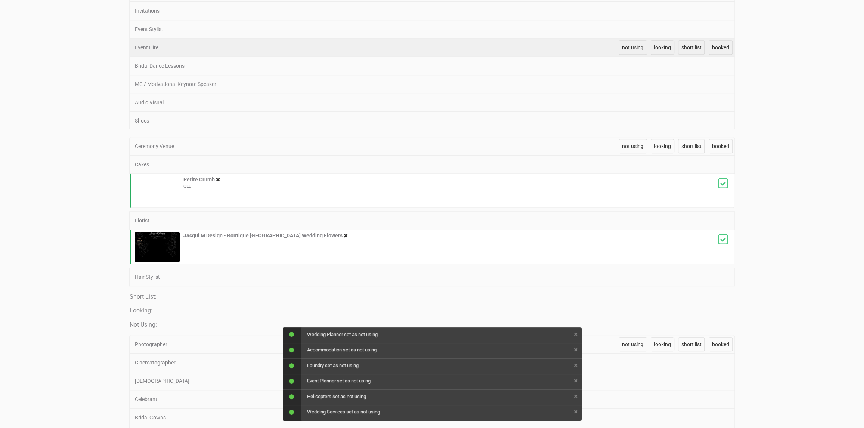
scroll to position [385, 0]
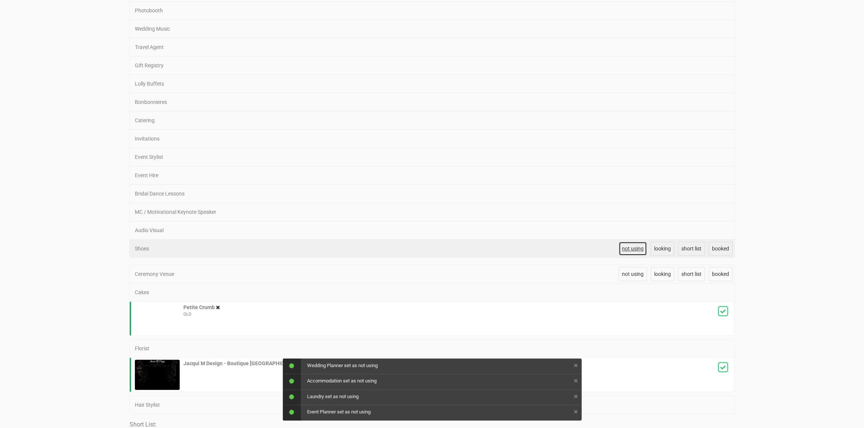
click at [631, 245] on span "not using" at bounding box center [633, 248] width 22 height 6
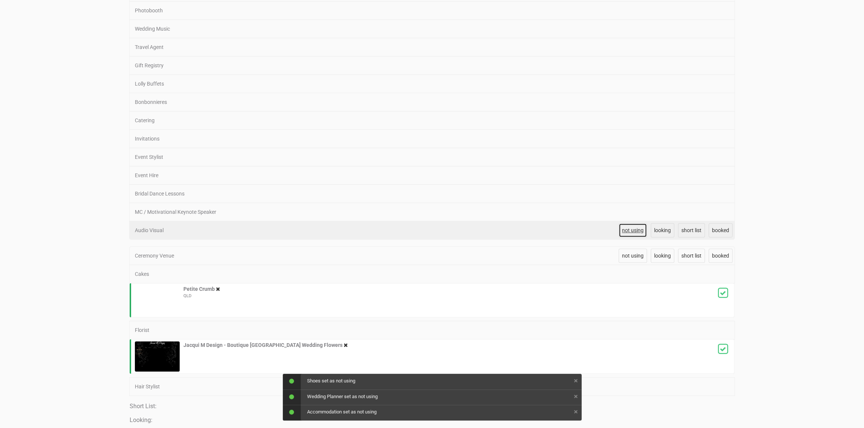
click at [629, 223] on link "not using" at bounding box center [633, 230] width 28 height 14
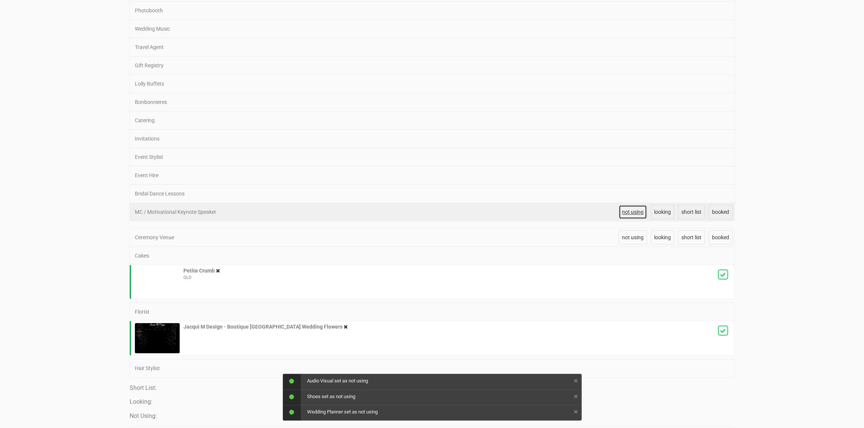
click at [628, 209] on span "not using" at bounding box center [633, 212] width 22 height 6
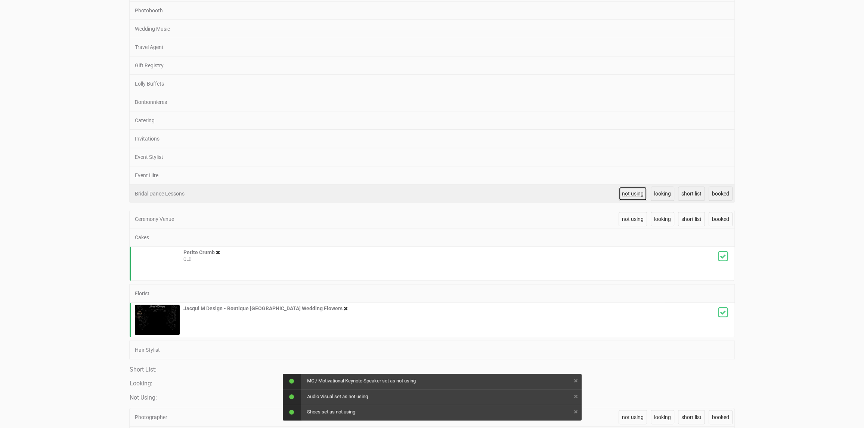
click at [625, 193] on span "not using" at bounding box center [633, 194] width 22 height 6
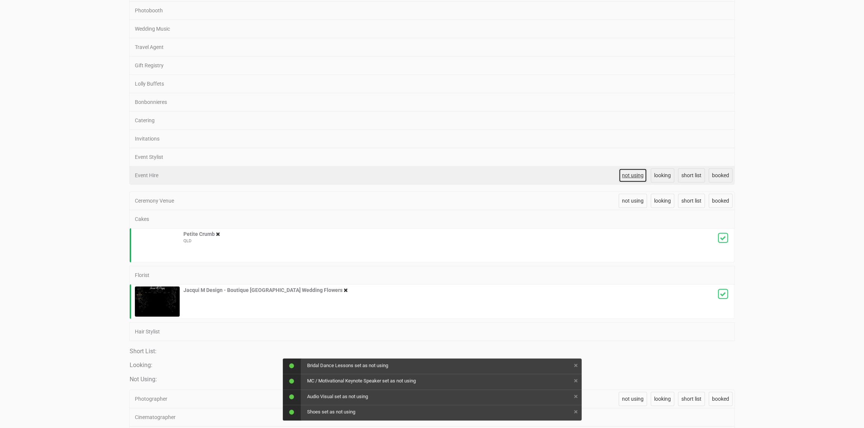
click at [628, 175] on span "not using" at bounding box center [633, 175] width 22 height 6
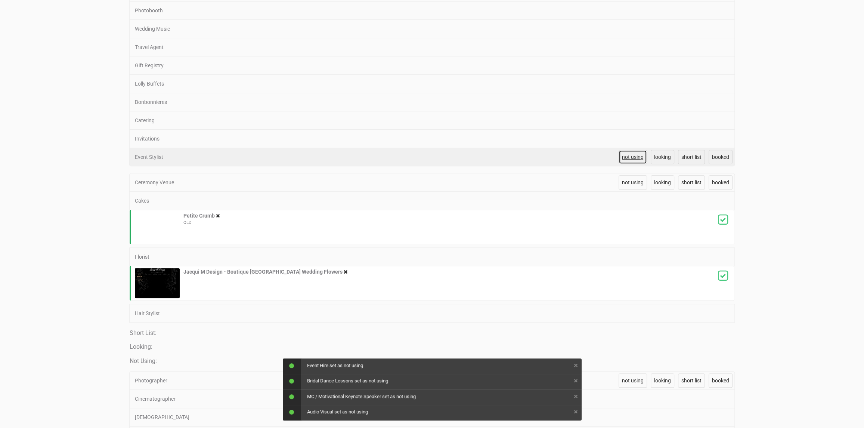
click at [628, 154] on span "not using" at bounding box center [633, 157] width 22 height 6
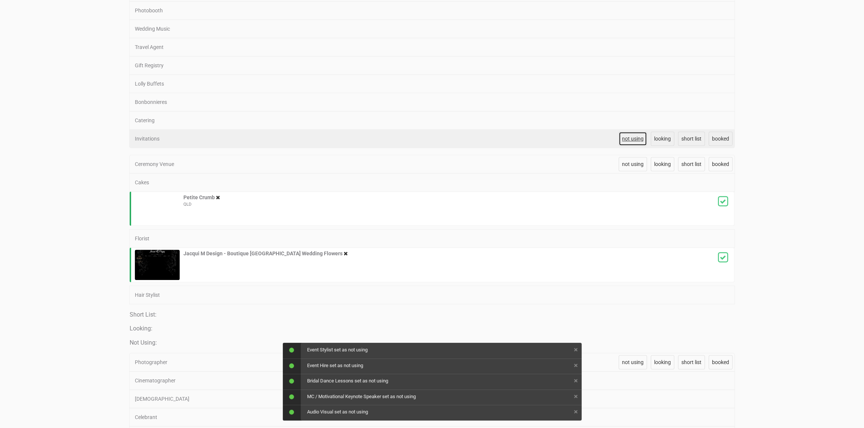
click at [627, 139] on span "not using" at bounding box center [633, 139] width 22 height 6
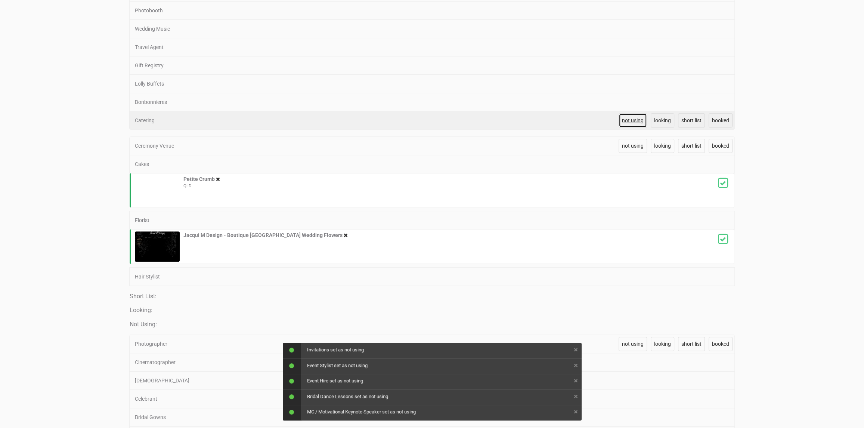
click at [627, 120] on span "not using" at bounding box center [633, 120] width 22 height 6
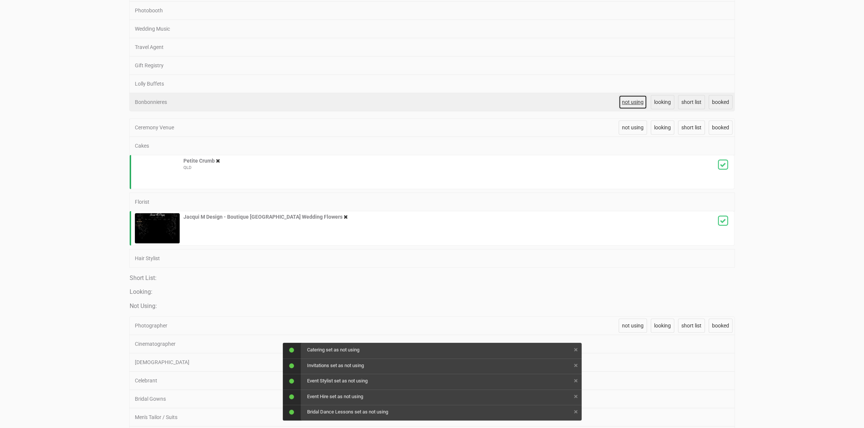
click at [625, 103] on span "not using" at bounding box center [633, 102] width 22 height 6
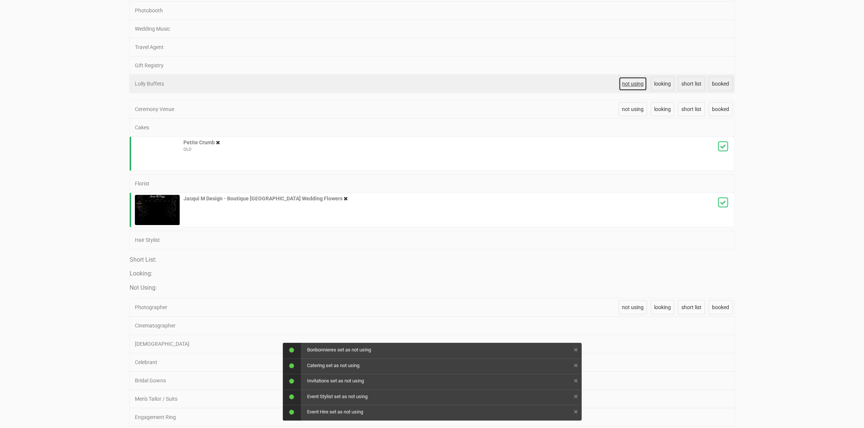
click at [619, 84] on link "not using" at bounding box center [633, 84] width 28 height 14
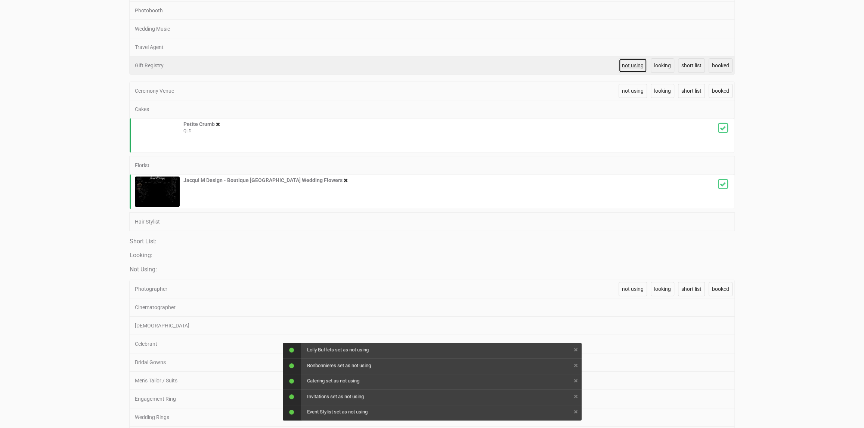
click at [624, 68] on link "not using" at bounding box center [633, 65] width 28 height 14
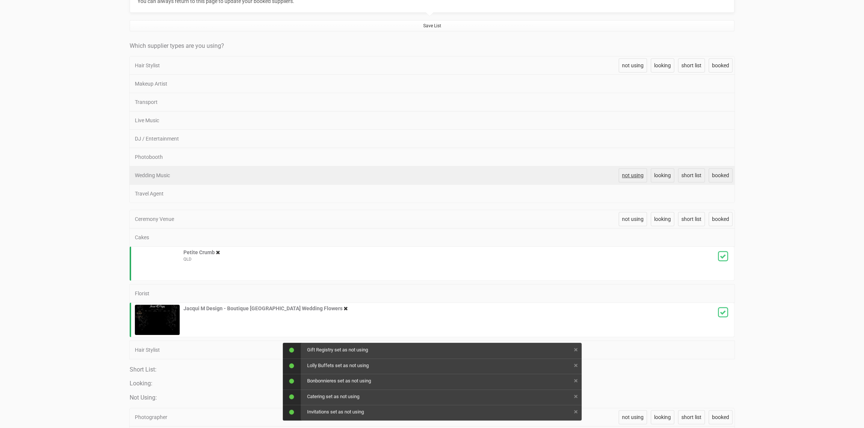
scroll to position [235, 0]
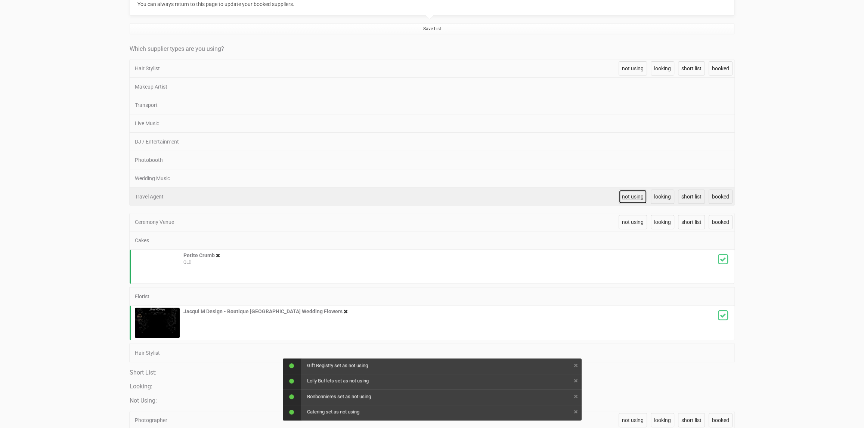
click at [638, 198] on span "not using" at bounding box center [633, 197] width 22 height 6
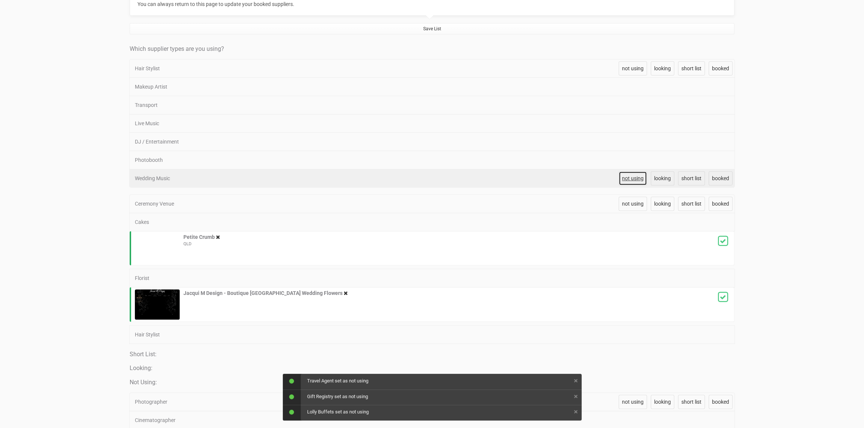
click at [632, 176] on span "not using" at bounding box center [633, 178] width 22 height 6
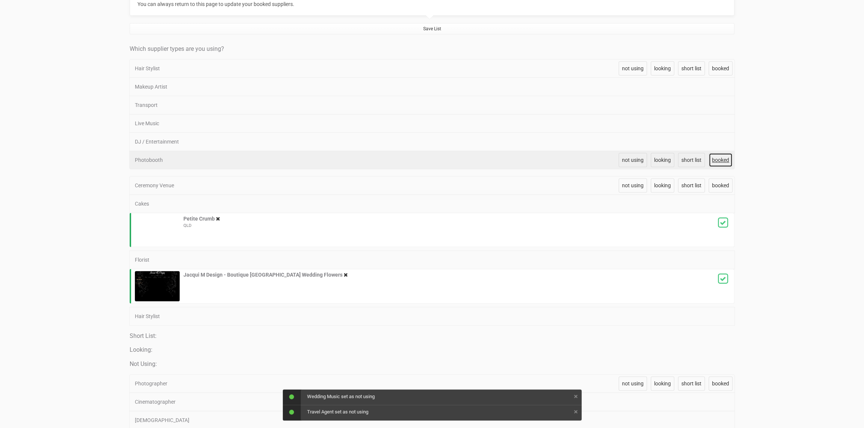
click at [717, 157] on span "booked" at bounding box center [720, 160] width 17 height 6
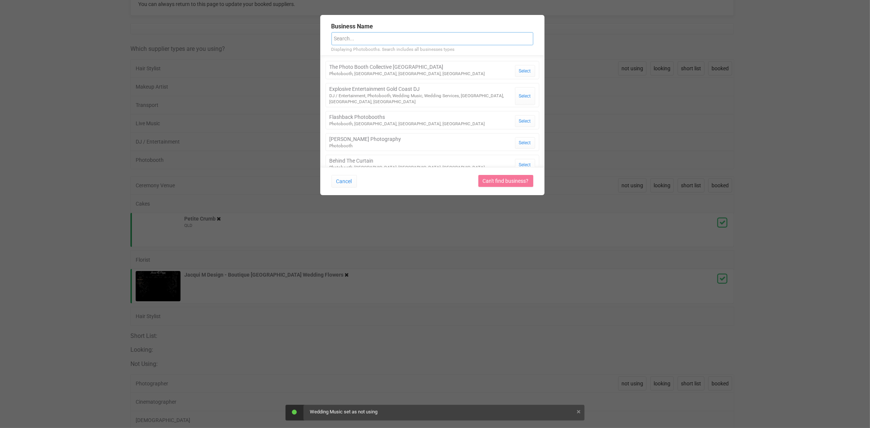
click at [393, 43] on input "text" at bounding box center [432, 38] width 202 height 13
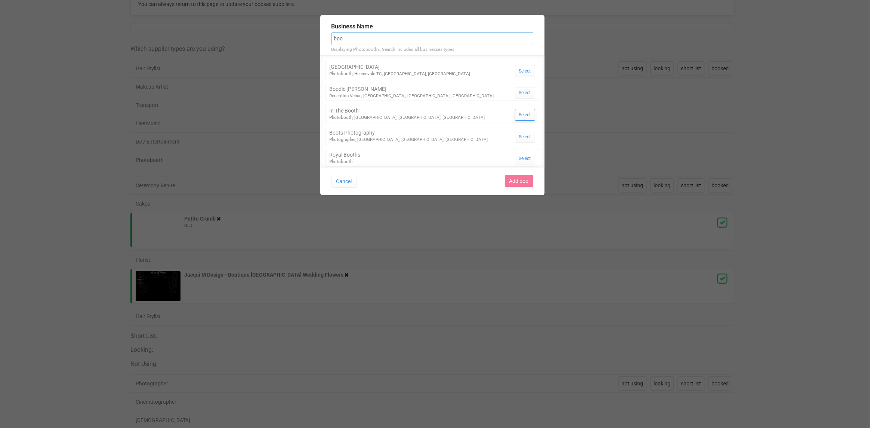
type input "boo"
click at [522, 115] on button "Select" at bounding box center [525, 115] width 20 height 12
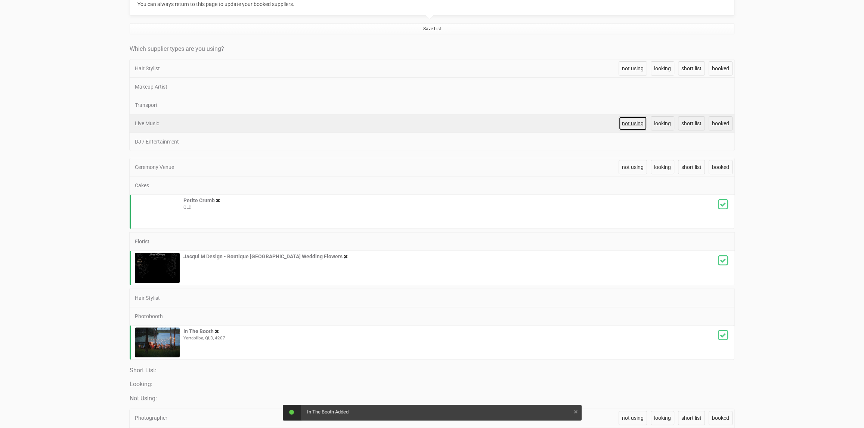
click at [633, 124] on span "not using" at bounding box center [633, 123] width 22 height 6
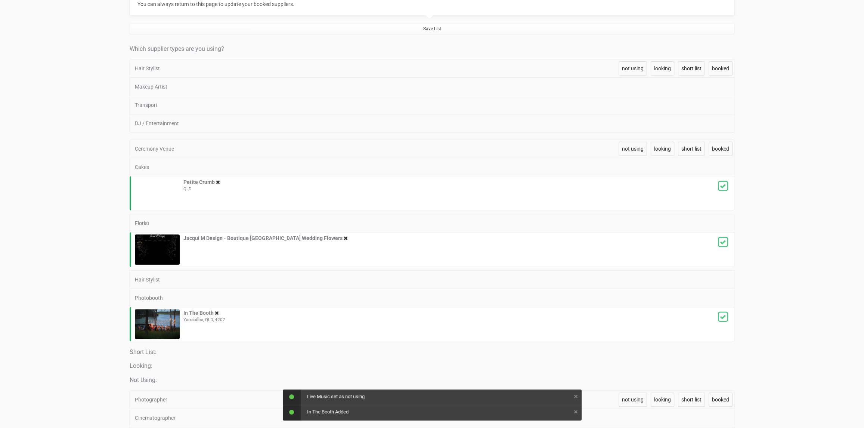
click at [633, 124] on span "not using" at bounding box center [633, 123] width 22 height 6
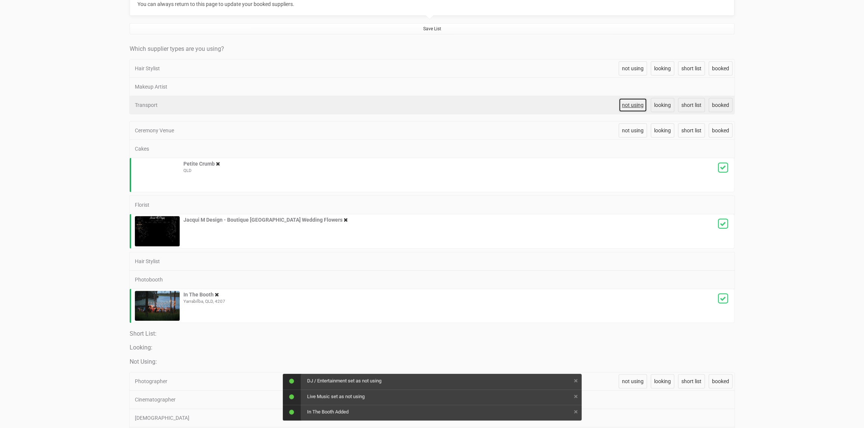
click at [631, 99] on link "not using" at bounding box center [633, 105] width 28 height 14
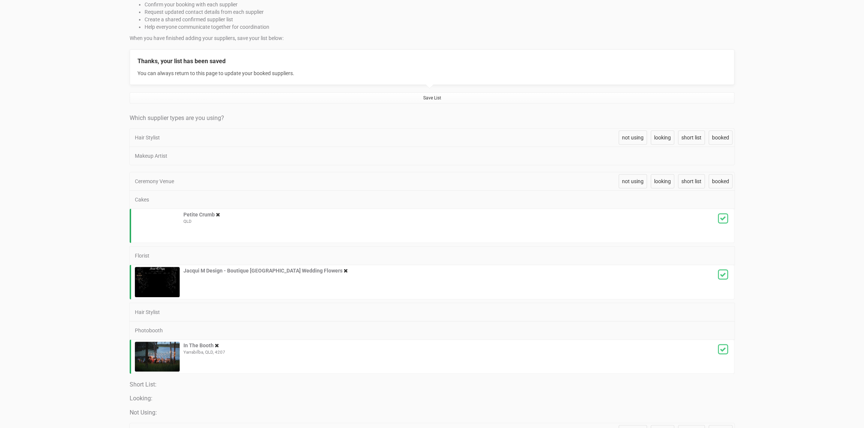
scroll to position [161, 0]
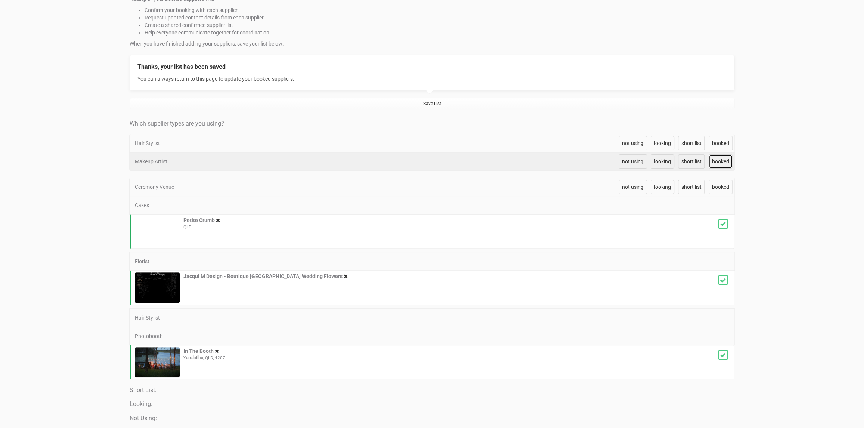
click at [714, 160] on span "booked" at bounding box center [720, 161] width 17 height 6
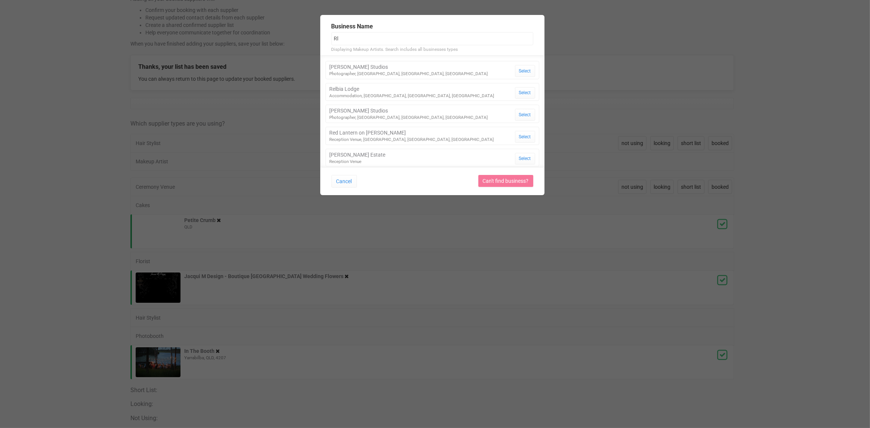
type input "R"
click at [347, 179] on button "Cancel" at bounding box center [343, 181] width 25 height 13
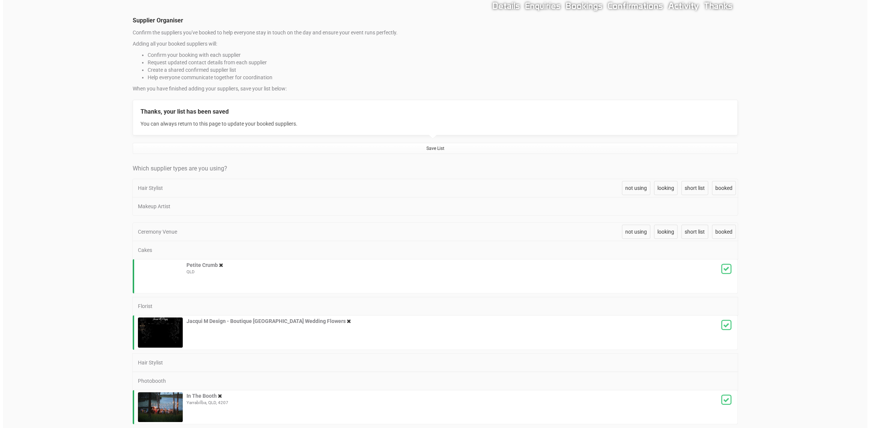
scroll to position [0, 0]
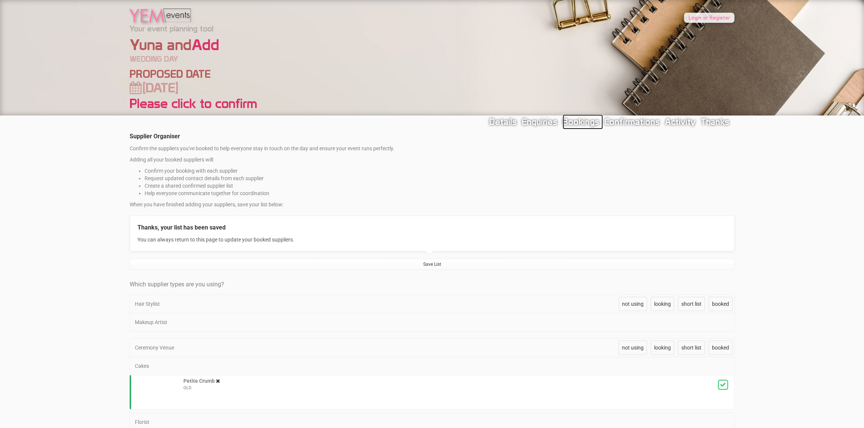
click at [587, 125] on link "Bookings" at bounding box center [583, 121] width 40 height 15
click at [587, 120] on link "Bookings" at bounding box center [583, 121] width 40 height 15
click at [682, 122] on link "Activity" at bounding box center [682, 121] width 34 height 15
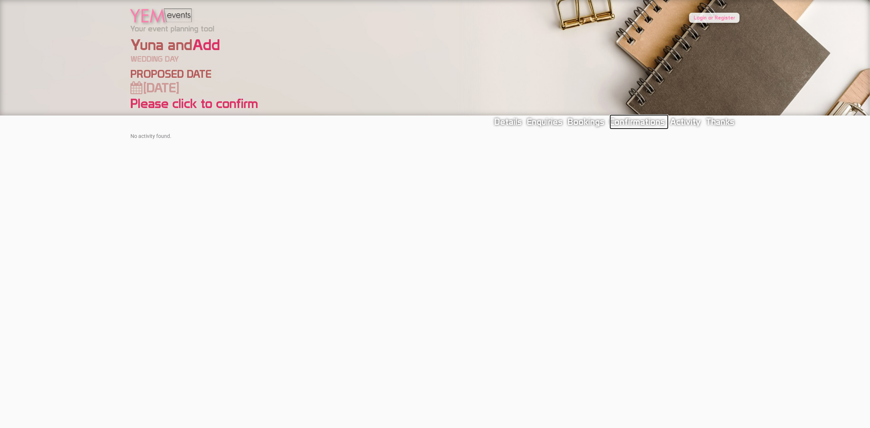
click at [639, 122] on link "Confirmations" at bounding box center [638, 121] width 59 height 15
click at [511, 121] on link "Details" at bounding box center [509, 121] width 31 height 15
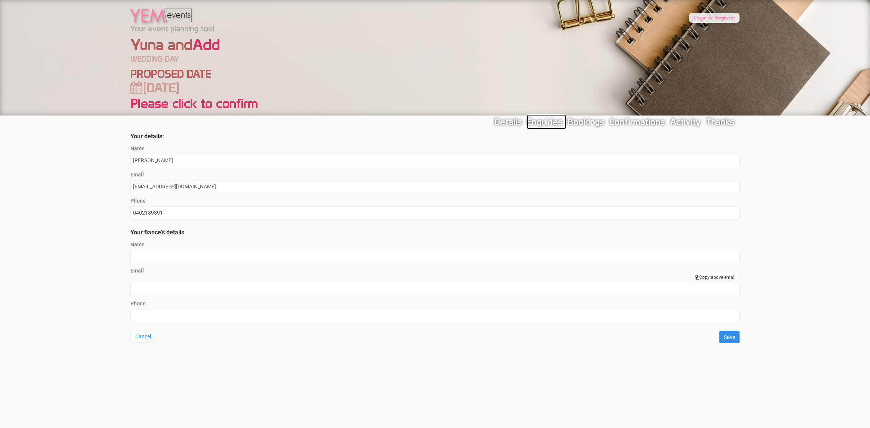
click at [547, 123] on link "Enquiries" at bounding box center [546, 121] width 39 height 15
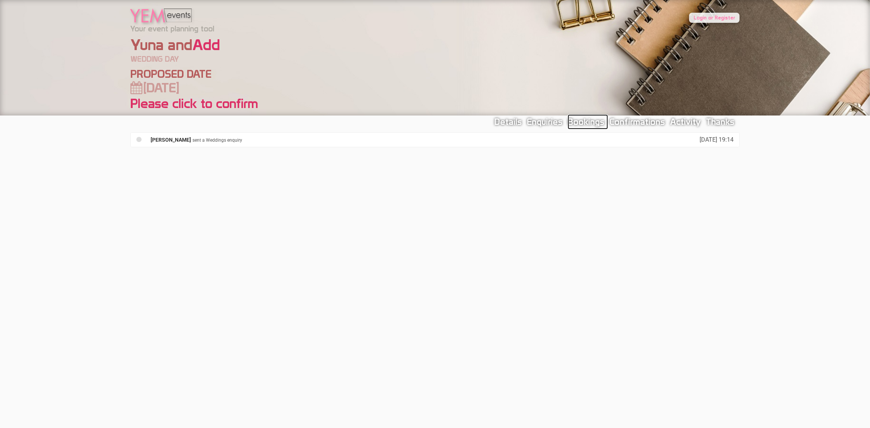
click at [599, 123] on link "Bookings" at bounding box center [588, 121] width 40 height 15
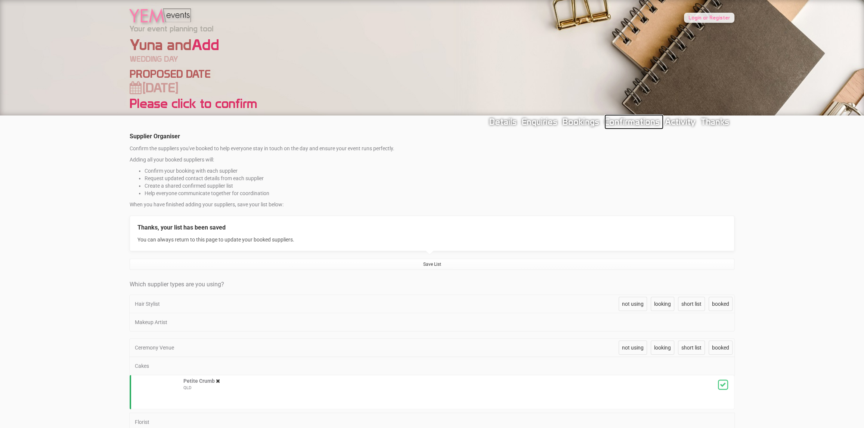
click at [619, 123] on link "Confirmations" at bounding box center [634, 121] width 59 height 15
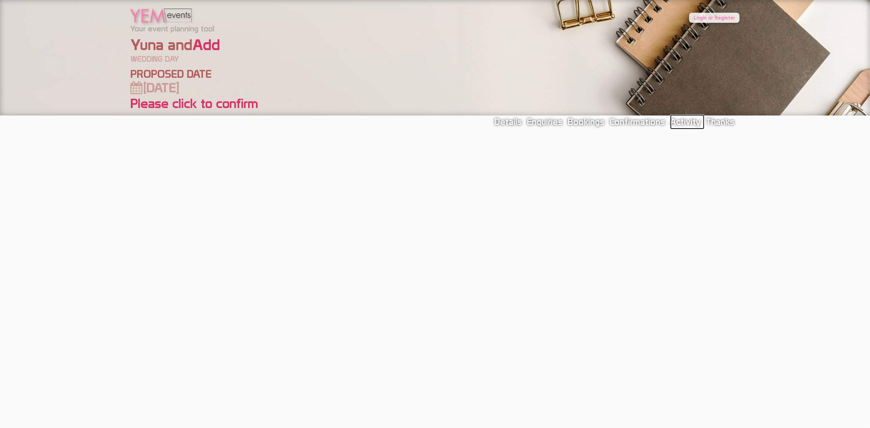
click at [683, 123] on link "Activity" at bounding box center [687, 121] width 34 height 15
click at [724, 124] on link "Thanks" at bounding box center [722, 121] width 32 height 15
